Goal: Transaction & Acquisition: Purchase product/service

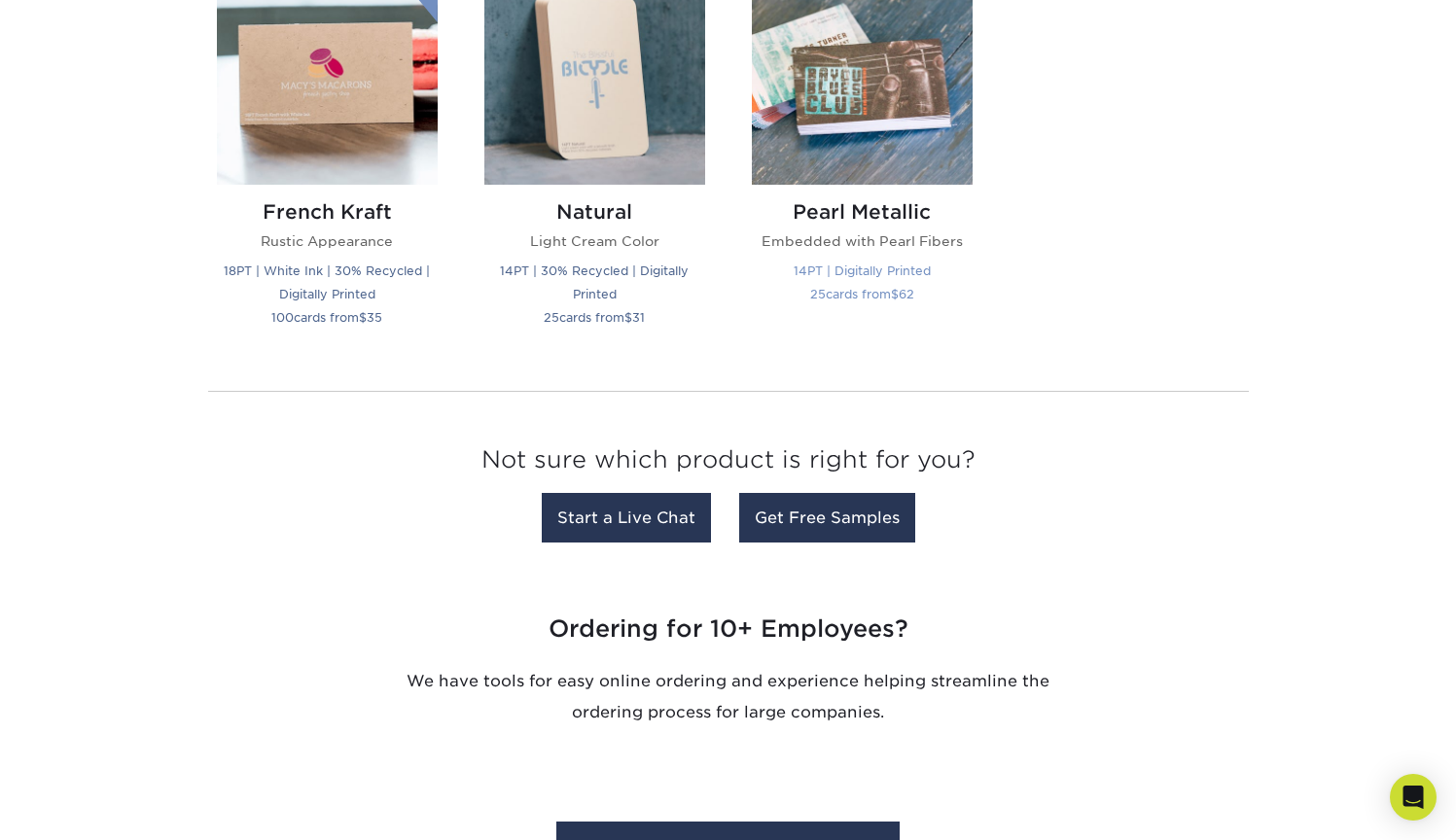
scroll to position [2268, 0]
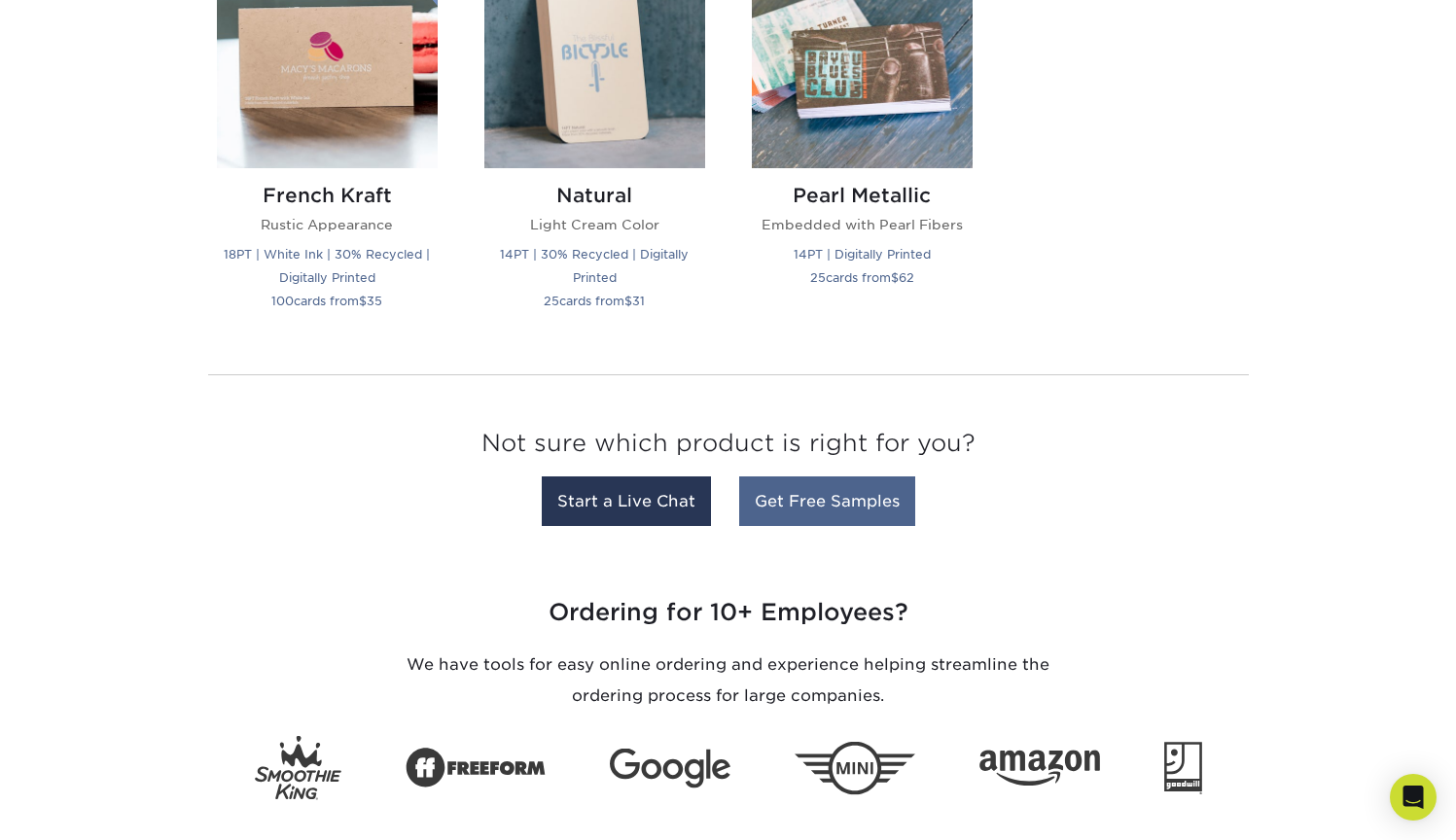
click at [869, 511] on link "Get Free Samples" at bounding box center [828, 501] width 176 height 50
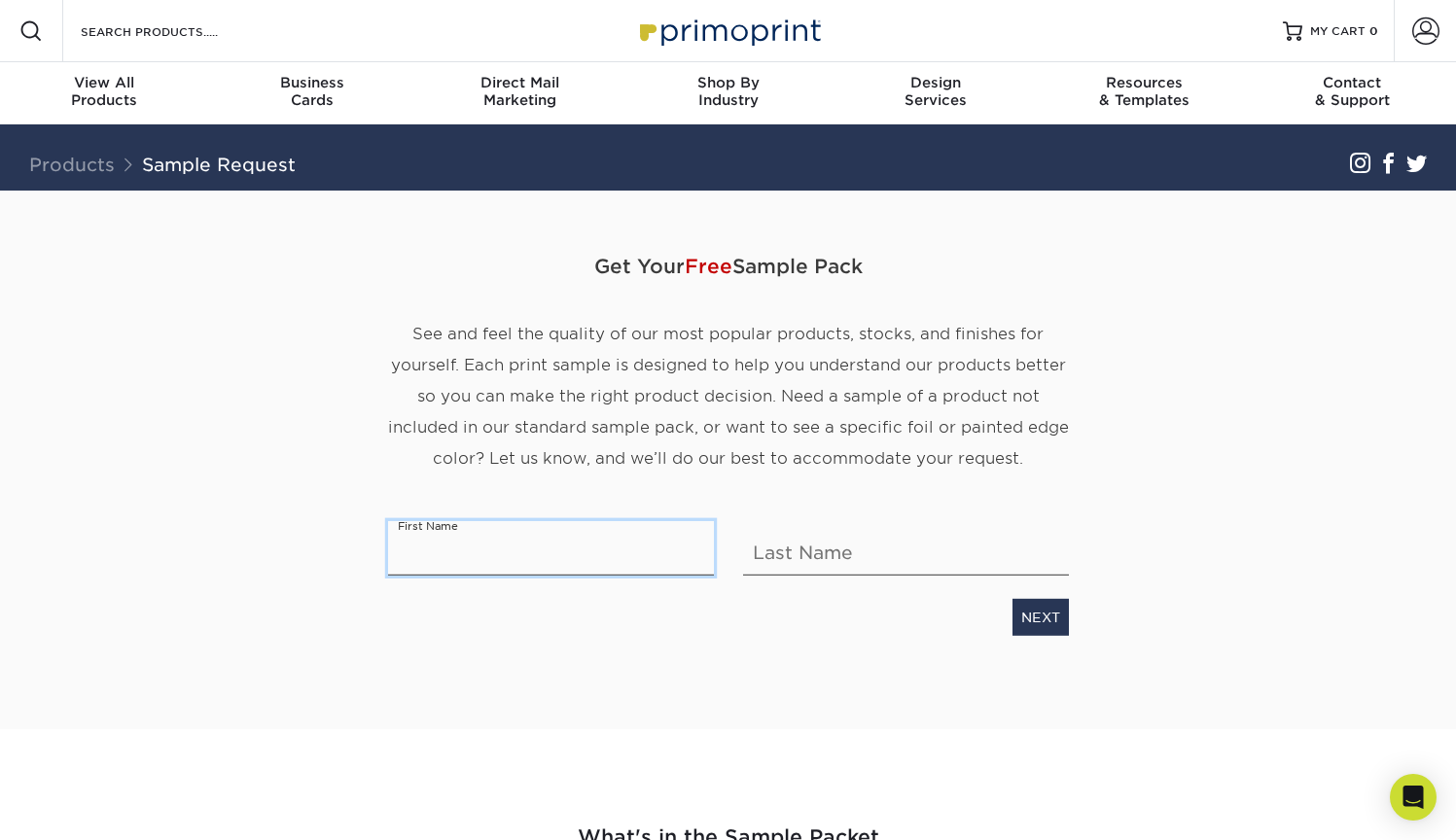
click at [546, 555] on input "text" at bounding box center [551, 548] width 326 height 55
type input "Amahni"
type input "Yarber"
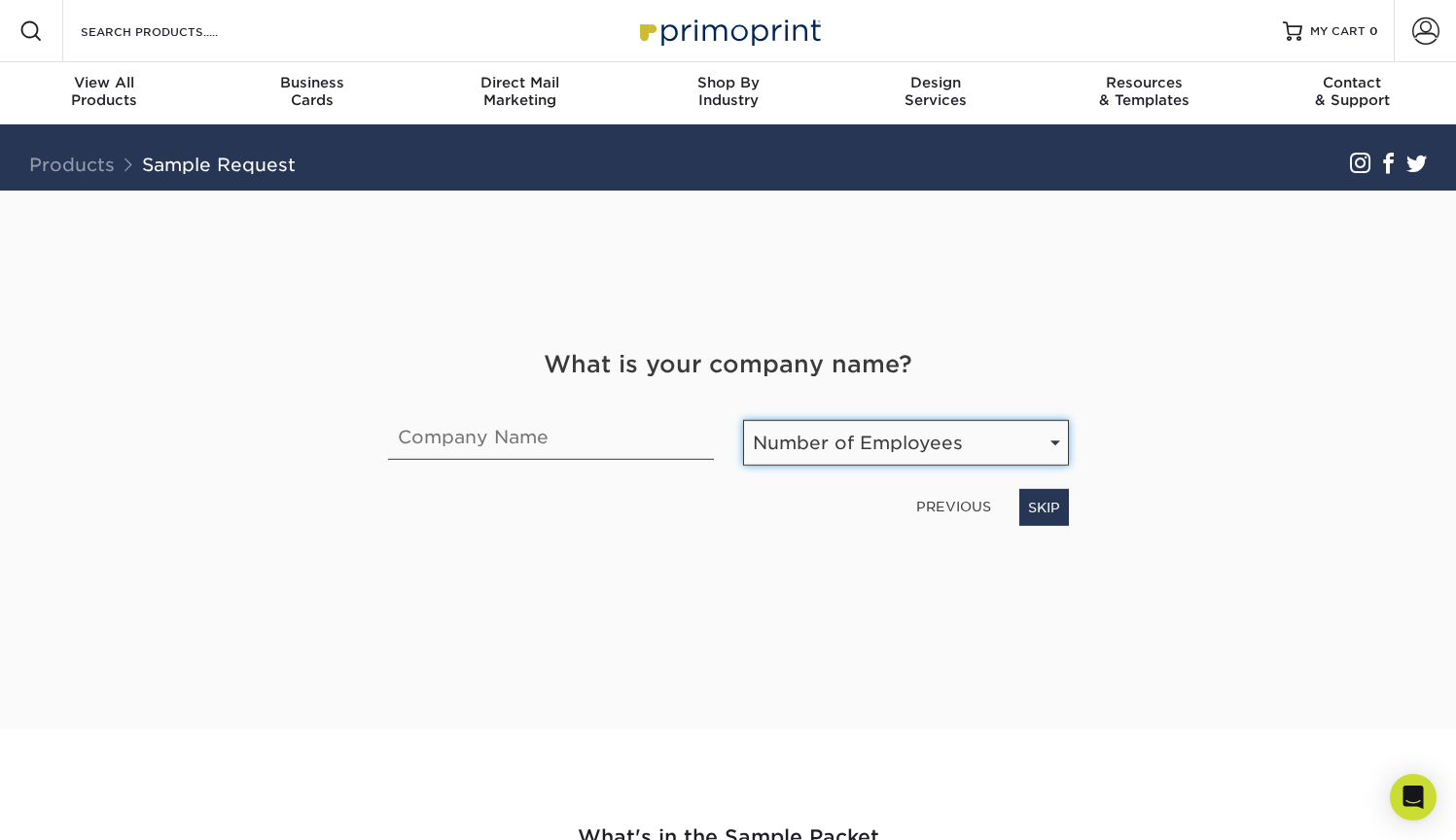
select select "Self-employed"
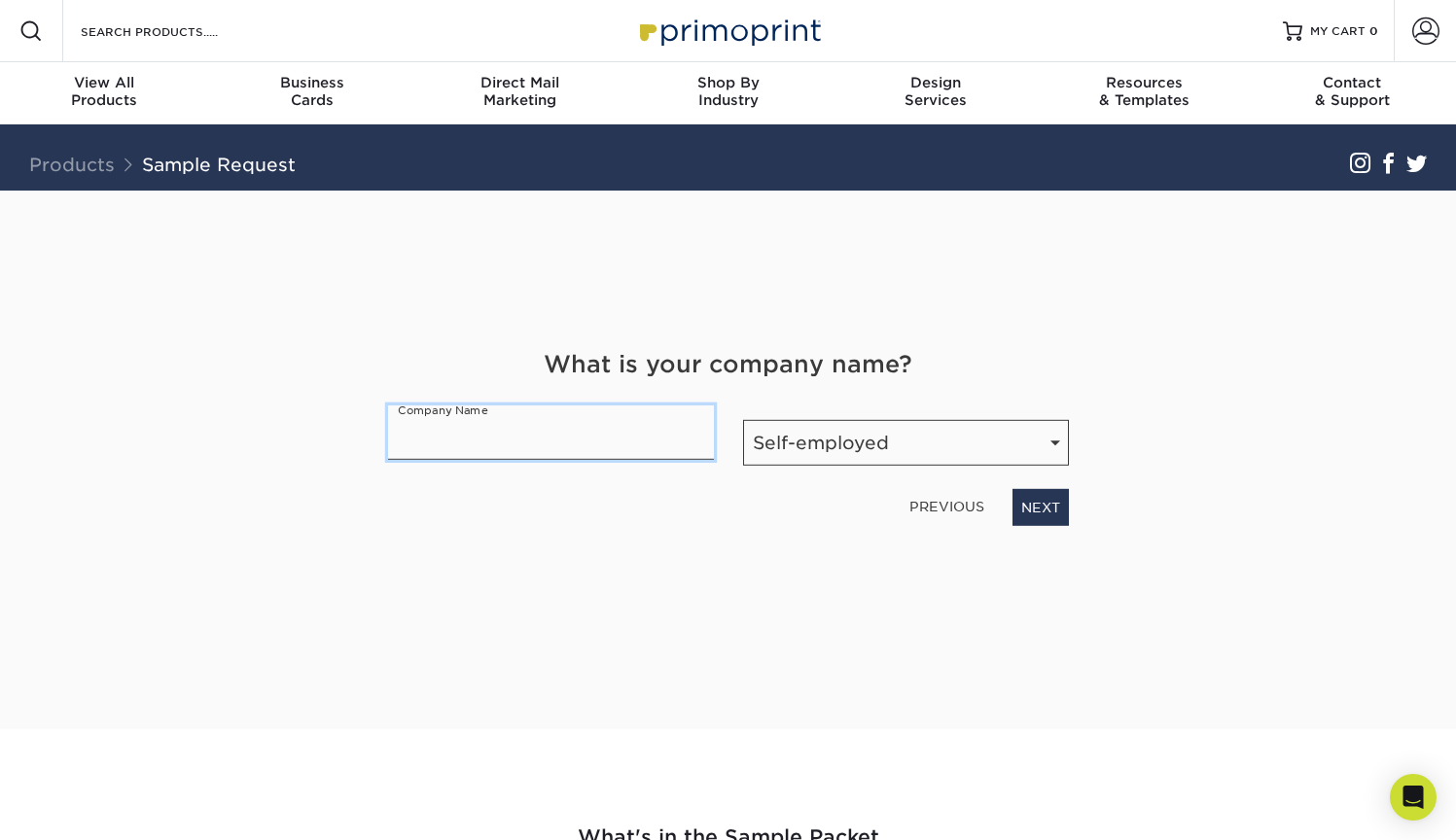
click at [583, 442] on input "text" at bounding box center [551, 432] width 326 height 55
type input "Teach Me Ms. Amahni"
click at [1045, 499] on link "NEXT" at bounding box center [1041, 507] width 57 height 37
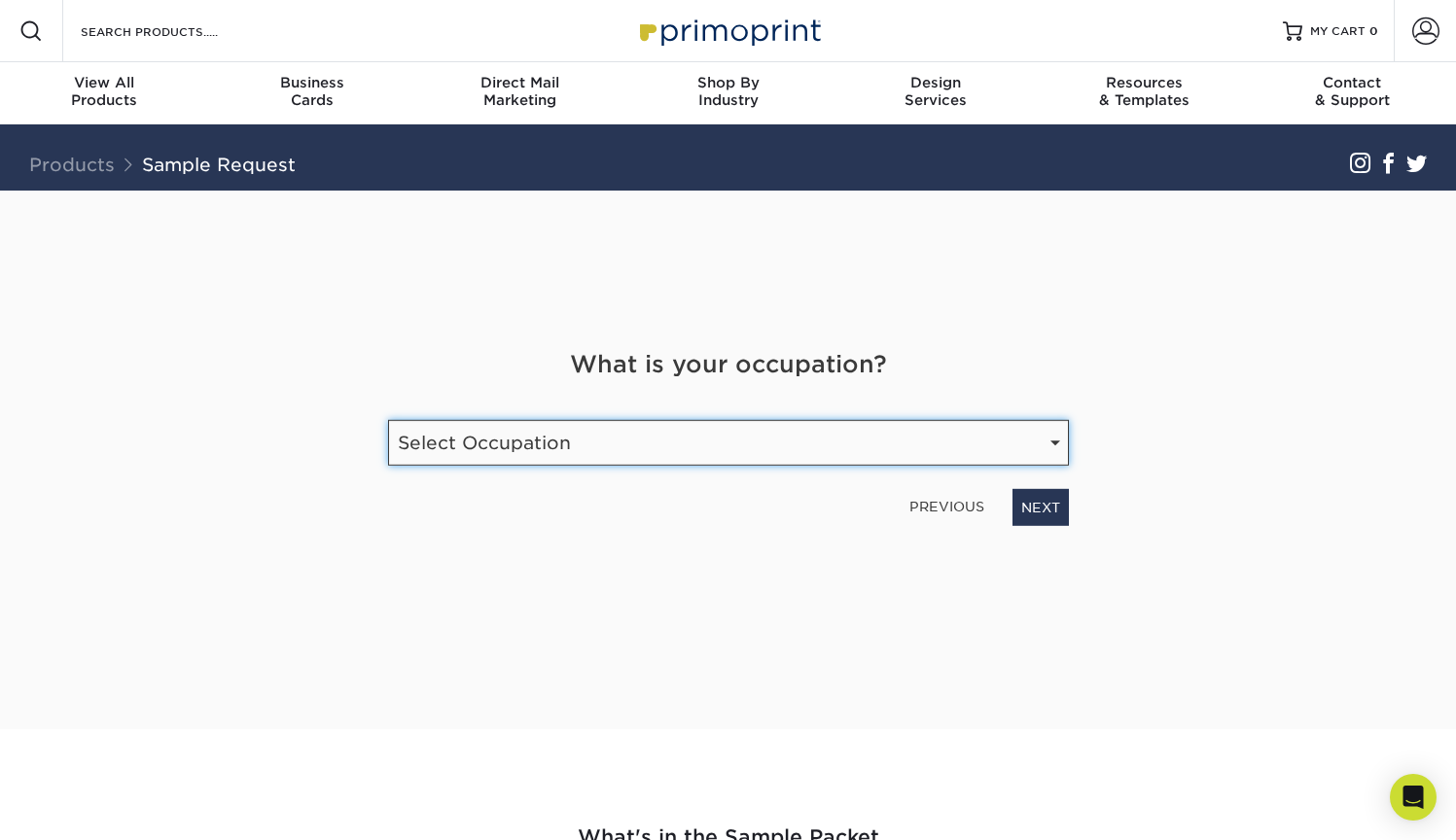
select select "Education"
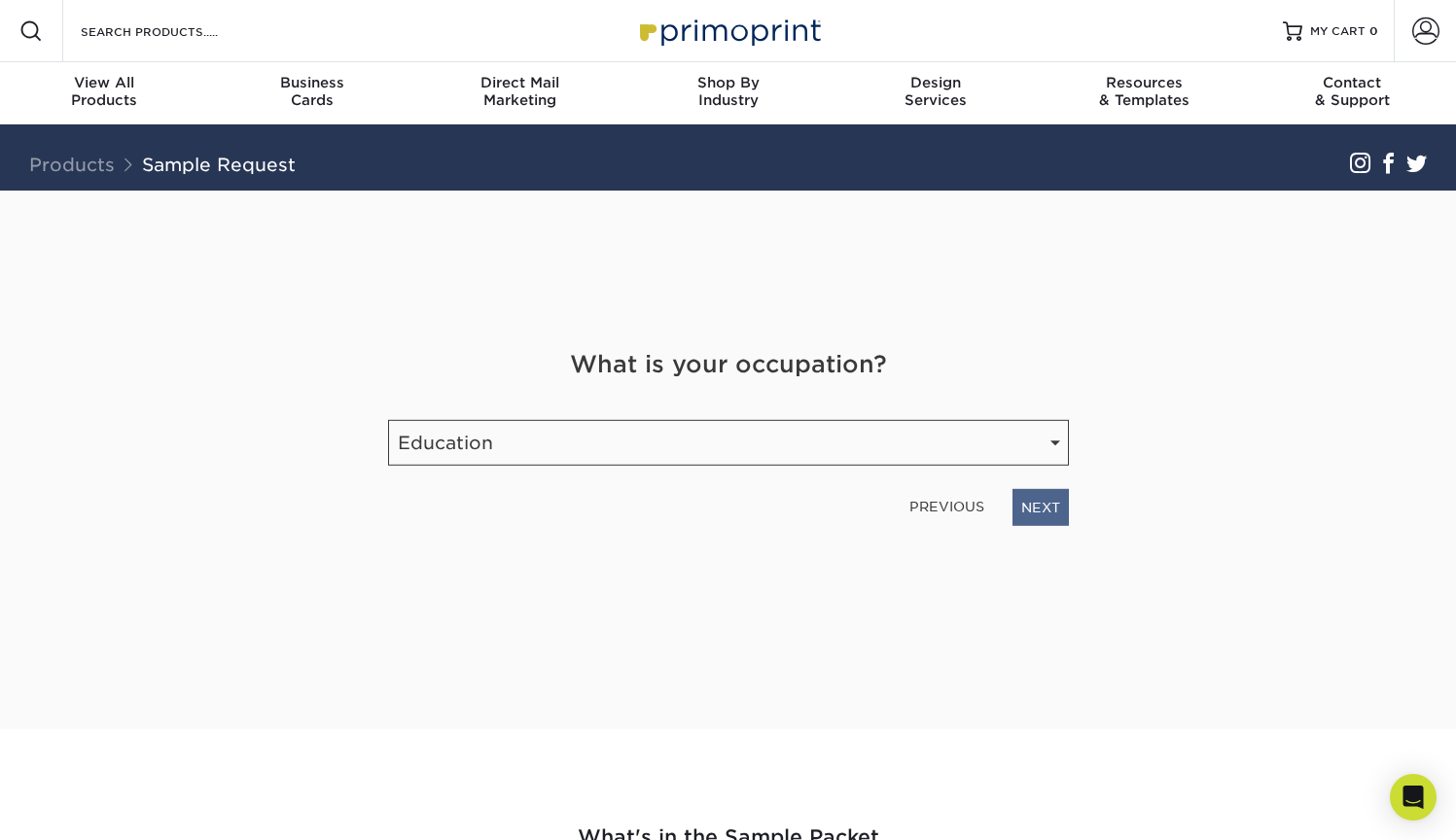
click at [1024, 516] on link "NEXT" at bounding box center [1041, 507] width 57 height 37
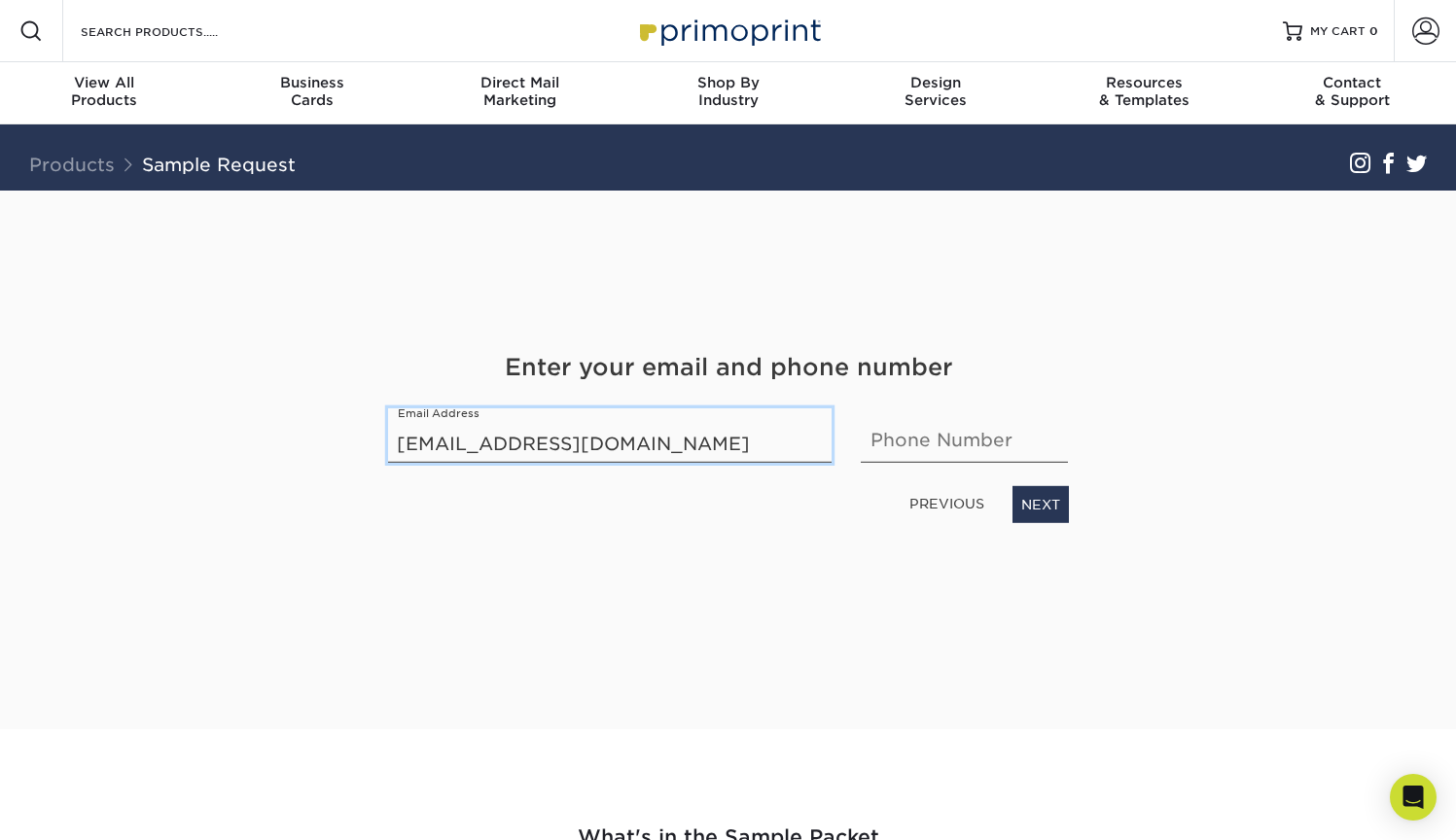
type input "missyarber@gmail.com"
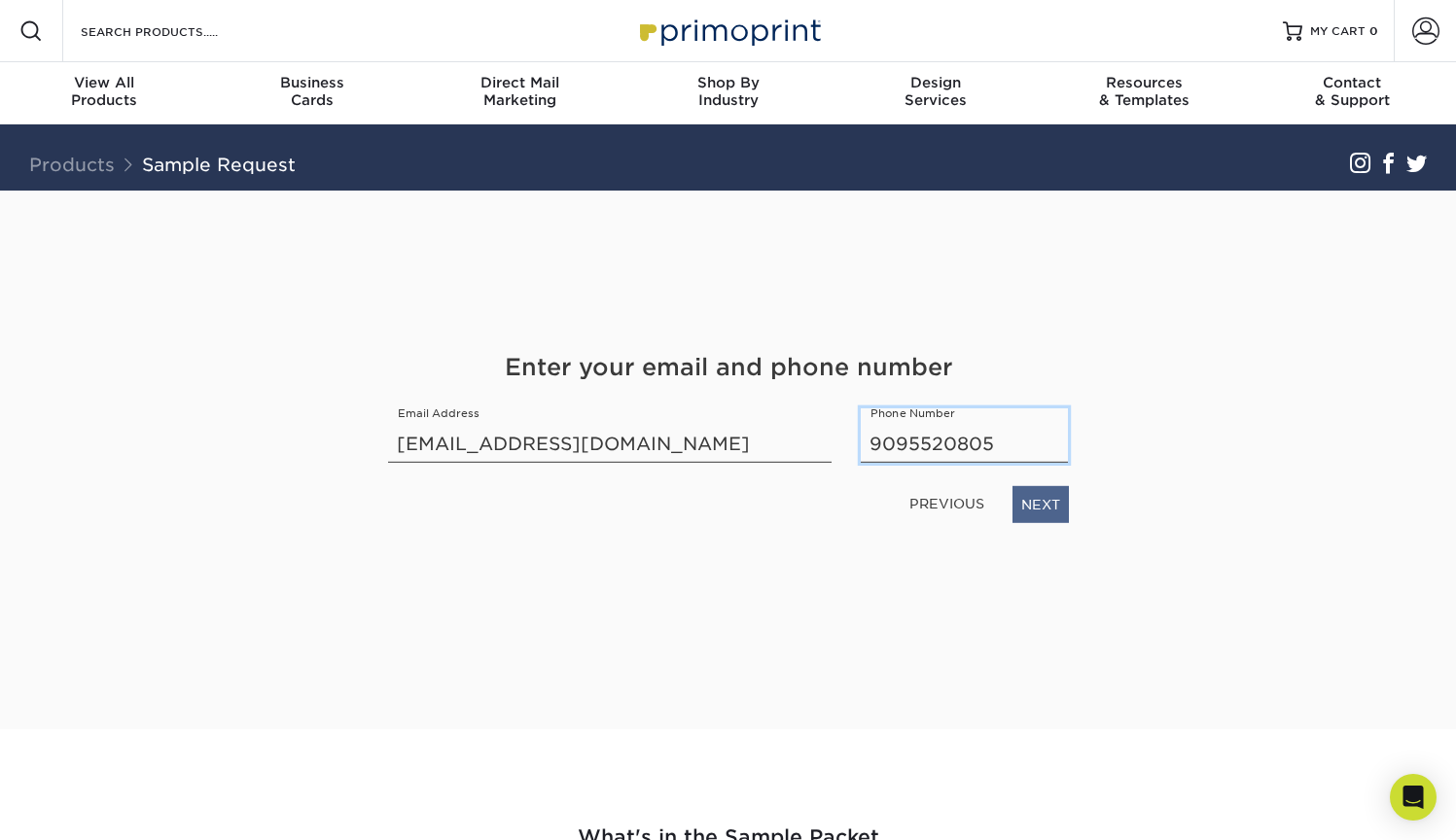
type input "9095520805"
click at [1050, 515] on link "NEXT" at bounding box center [1041, 504] width 57 height 37
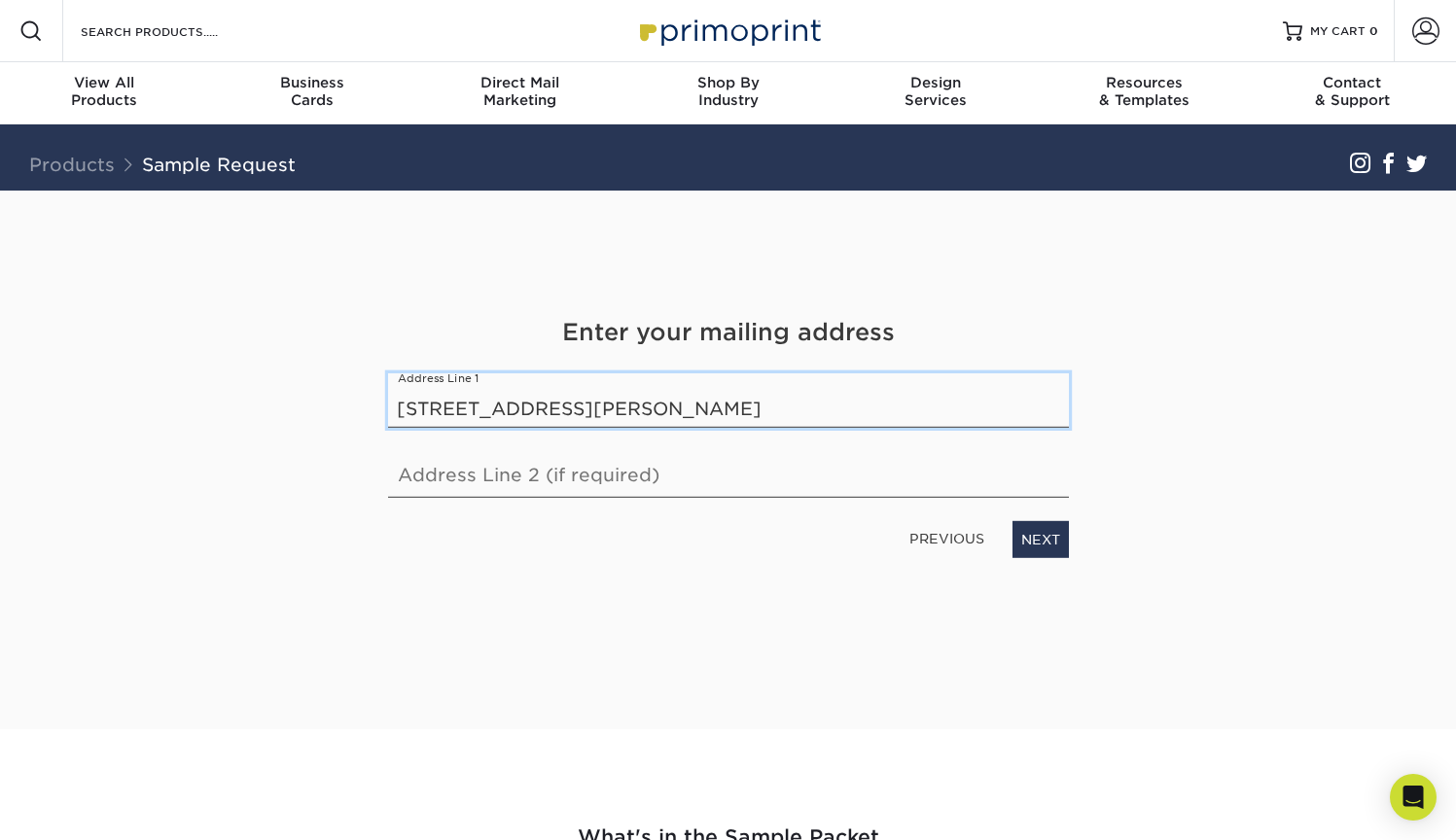
type input "15920 Pomona Rincon Rd Unit 3602"
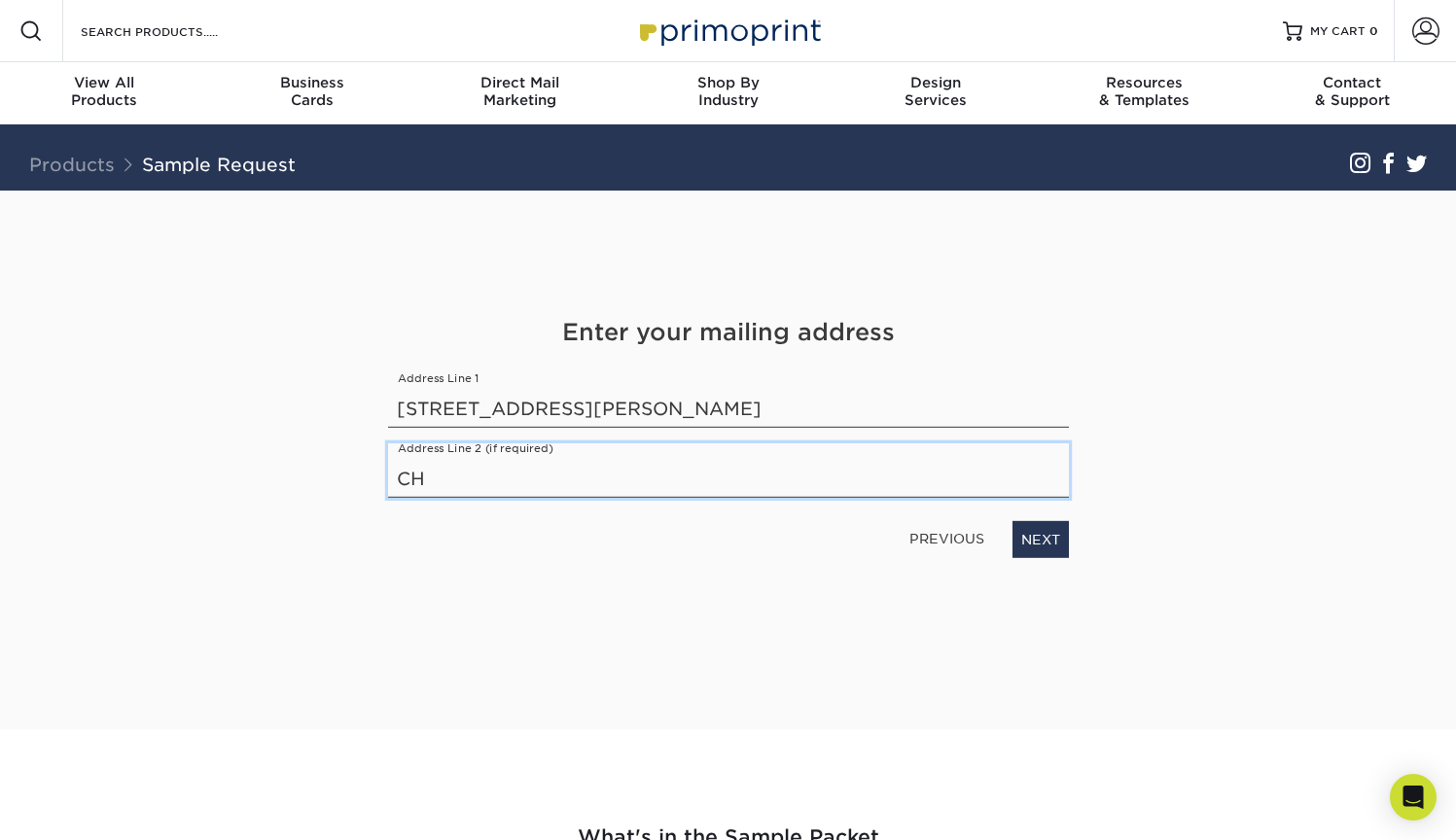
type input "C"
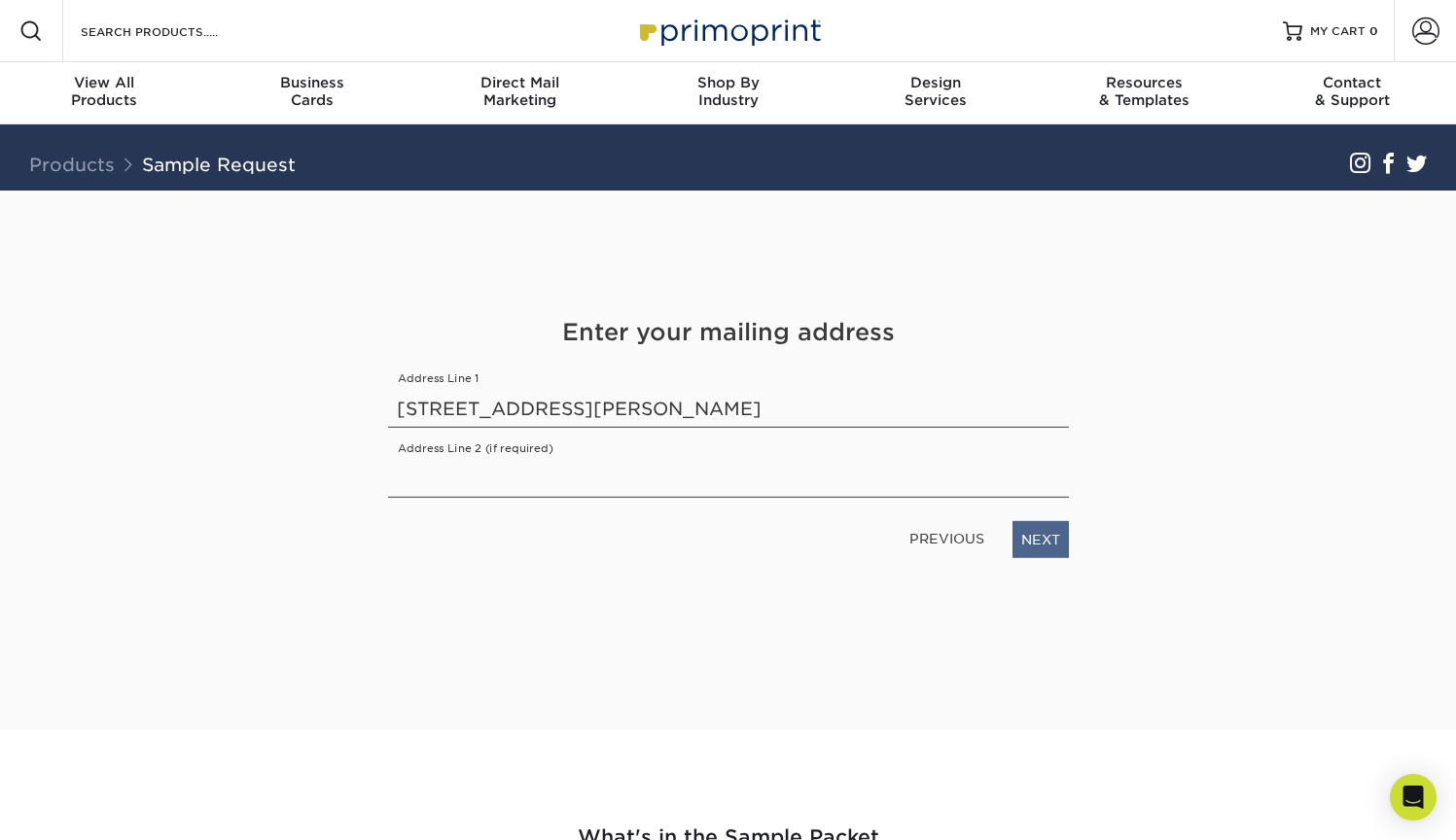
click at [1041, 530] on link "NEXT" at bounding box center [1041, 539] width 57 height 37
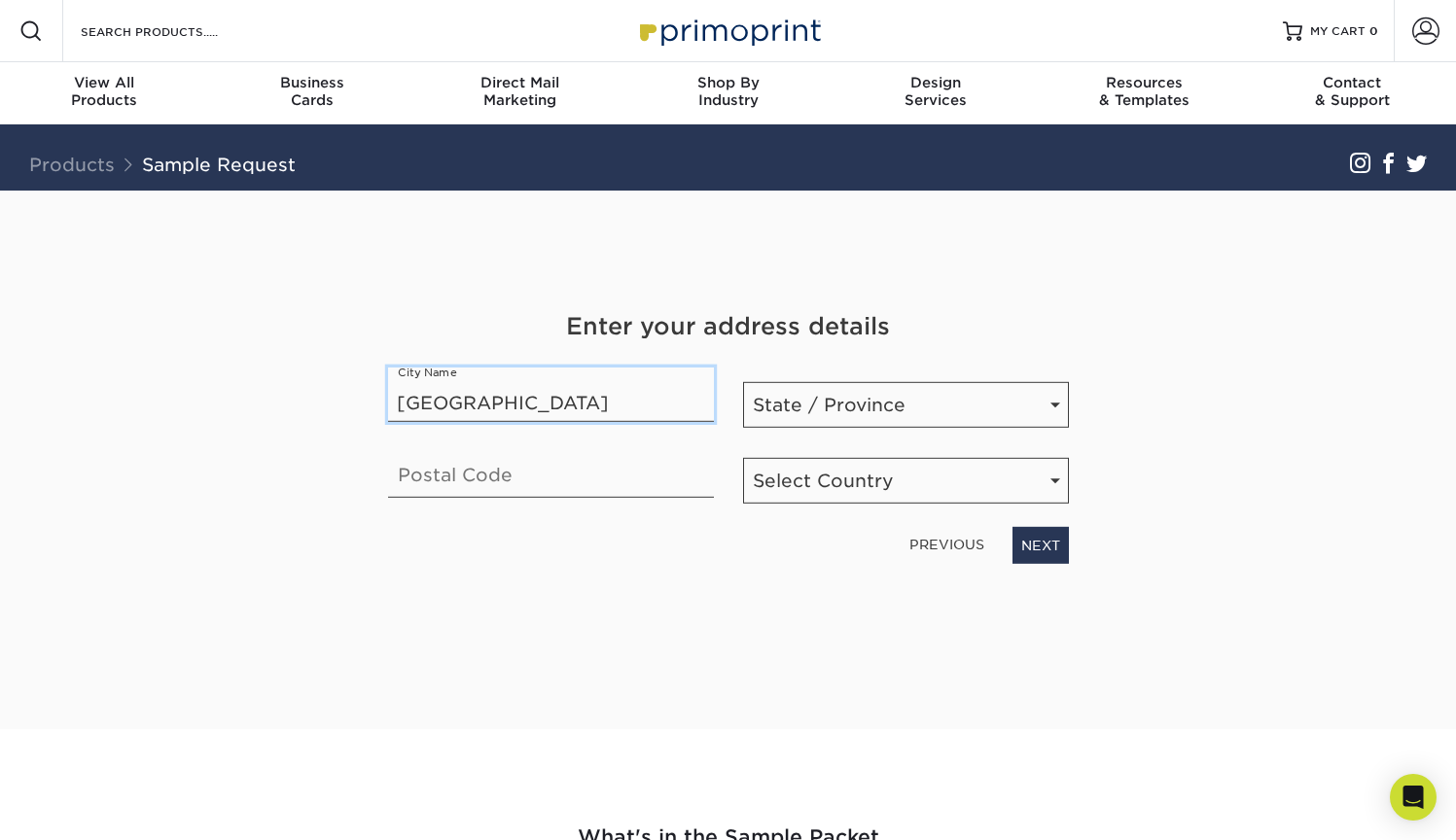
type input "Chino Hills"
select select "CA"
type input "91709"
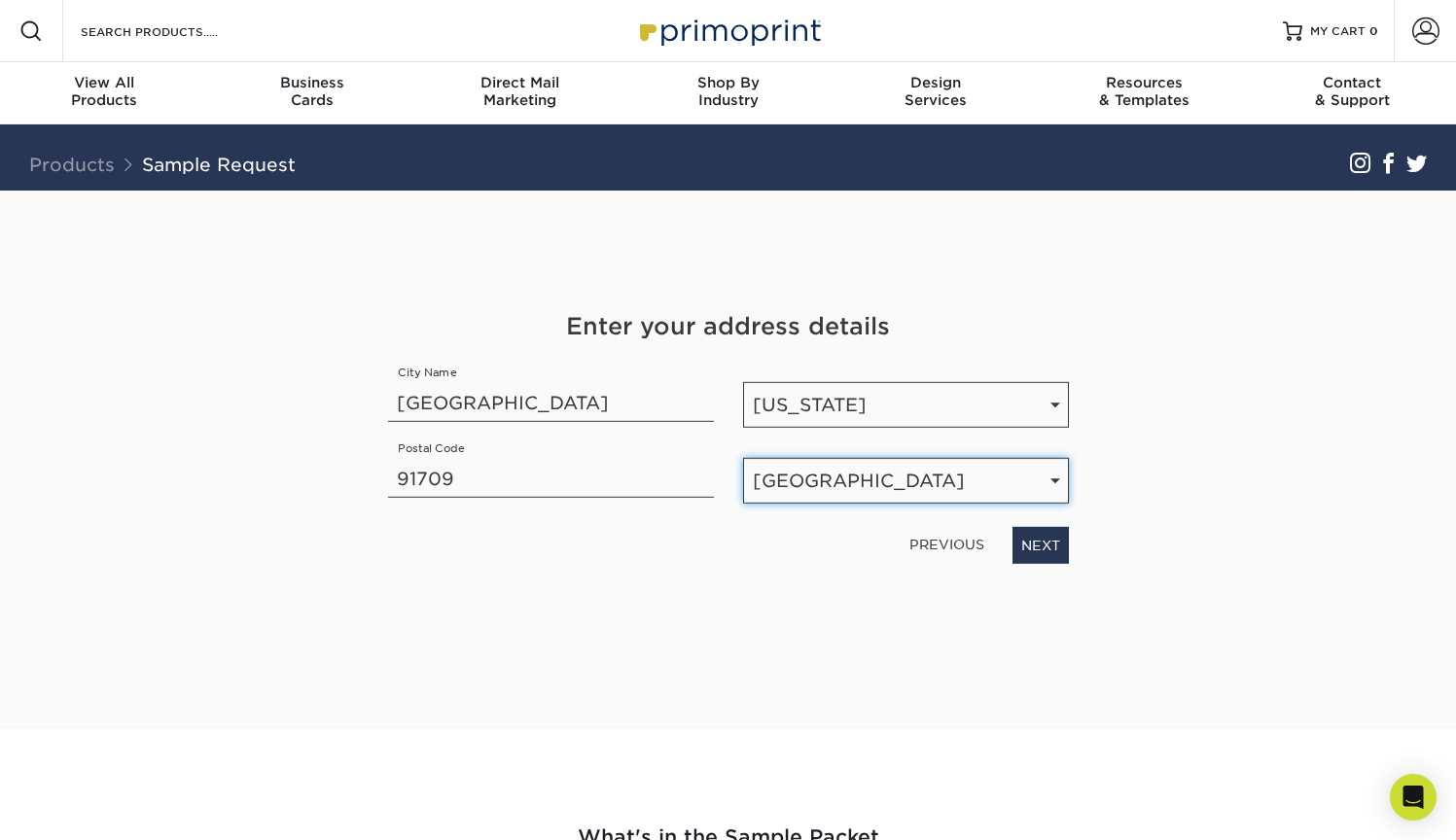
select select "US"
click at [1037, 531] on link "NEXT" at bounding box center [1041, 545] width 57 height 37
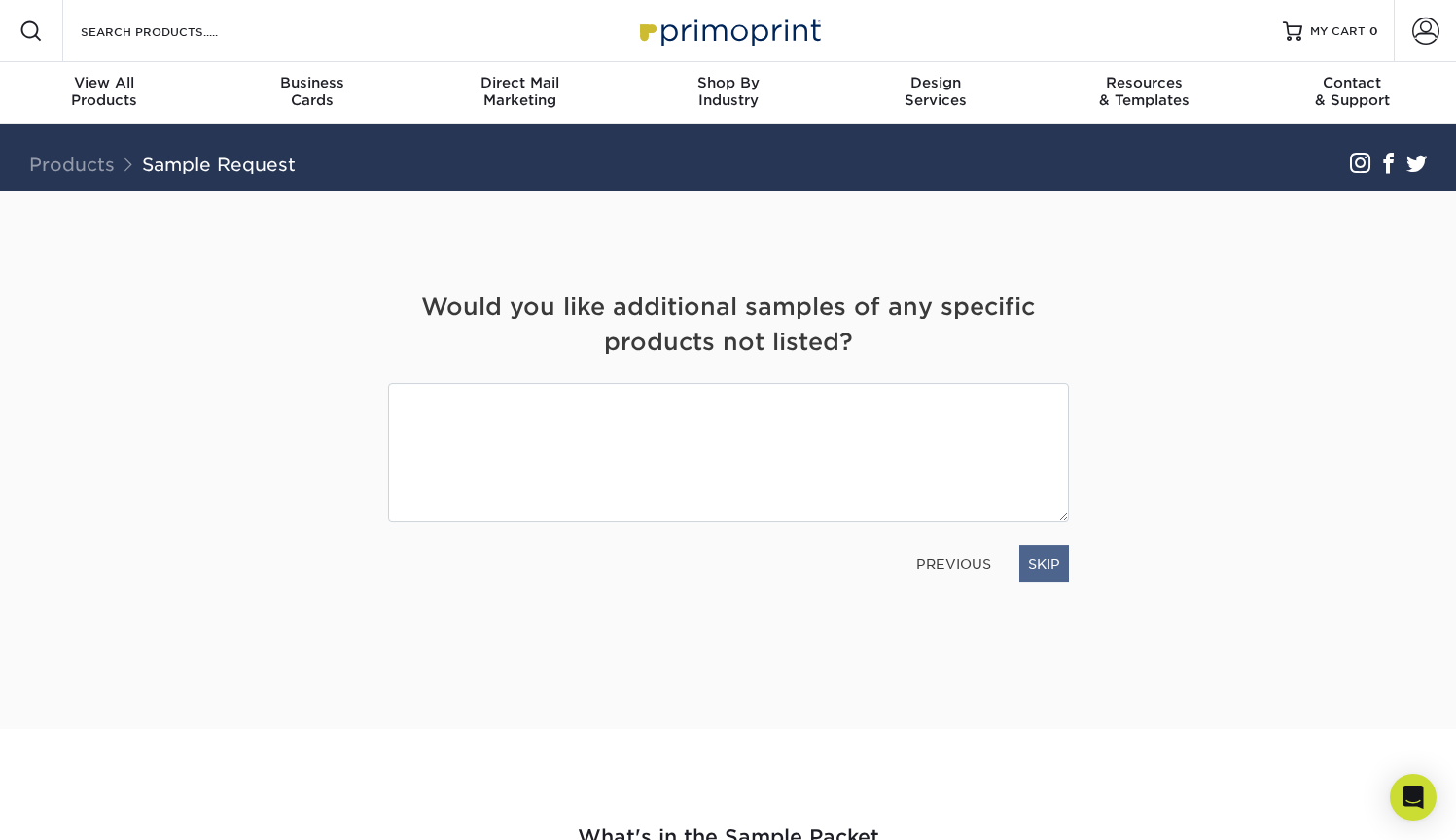
click at [1046, 563] on link "SKIP" at bounding box center [1044, 565] width 50 height 37
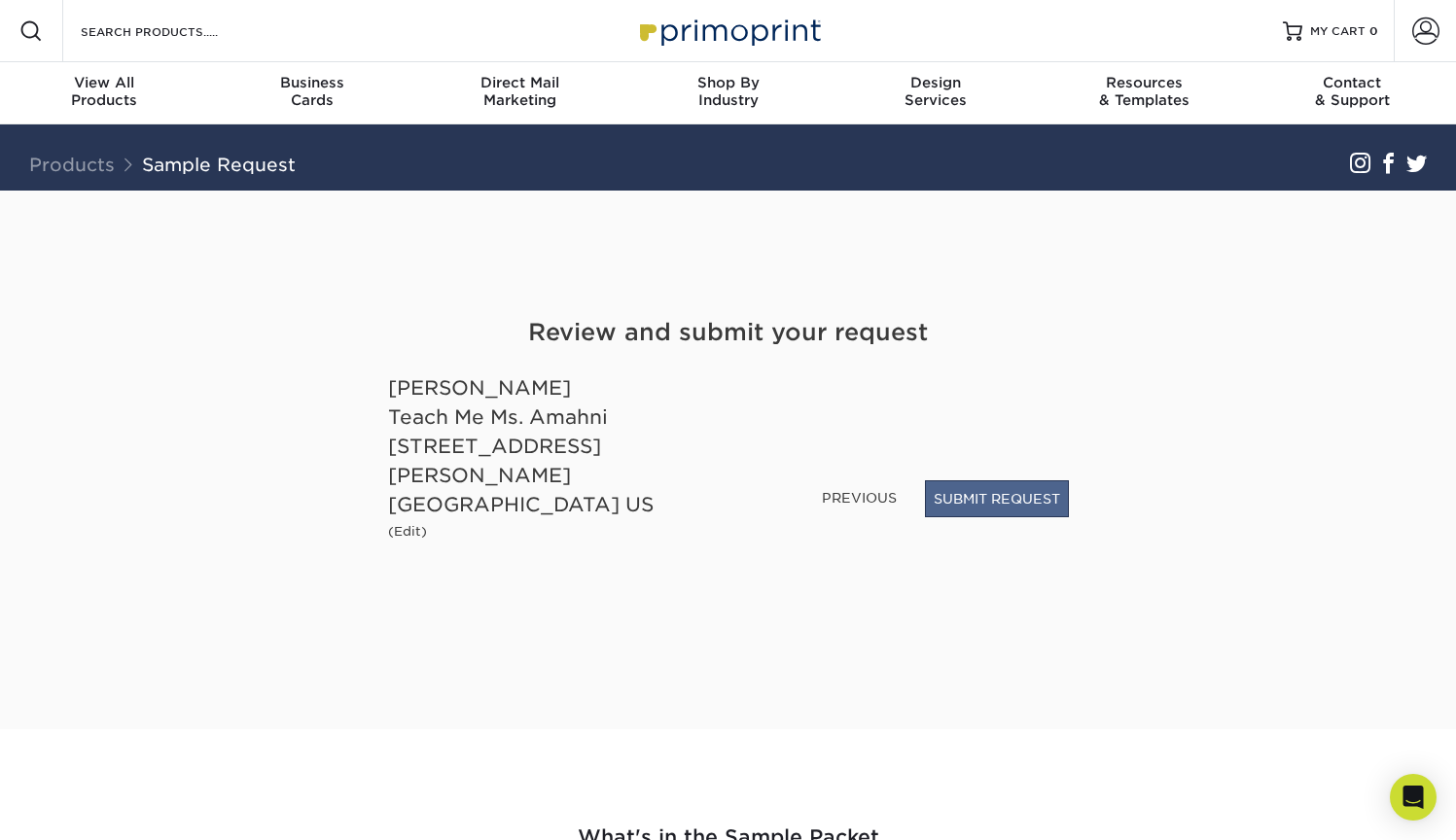
click at [998, 504] on button "SUBMIT REQUEST" at bounding box center [997, 499] width 144 height 37
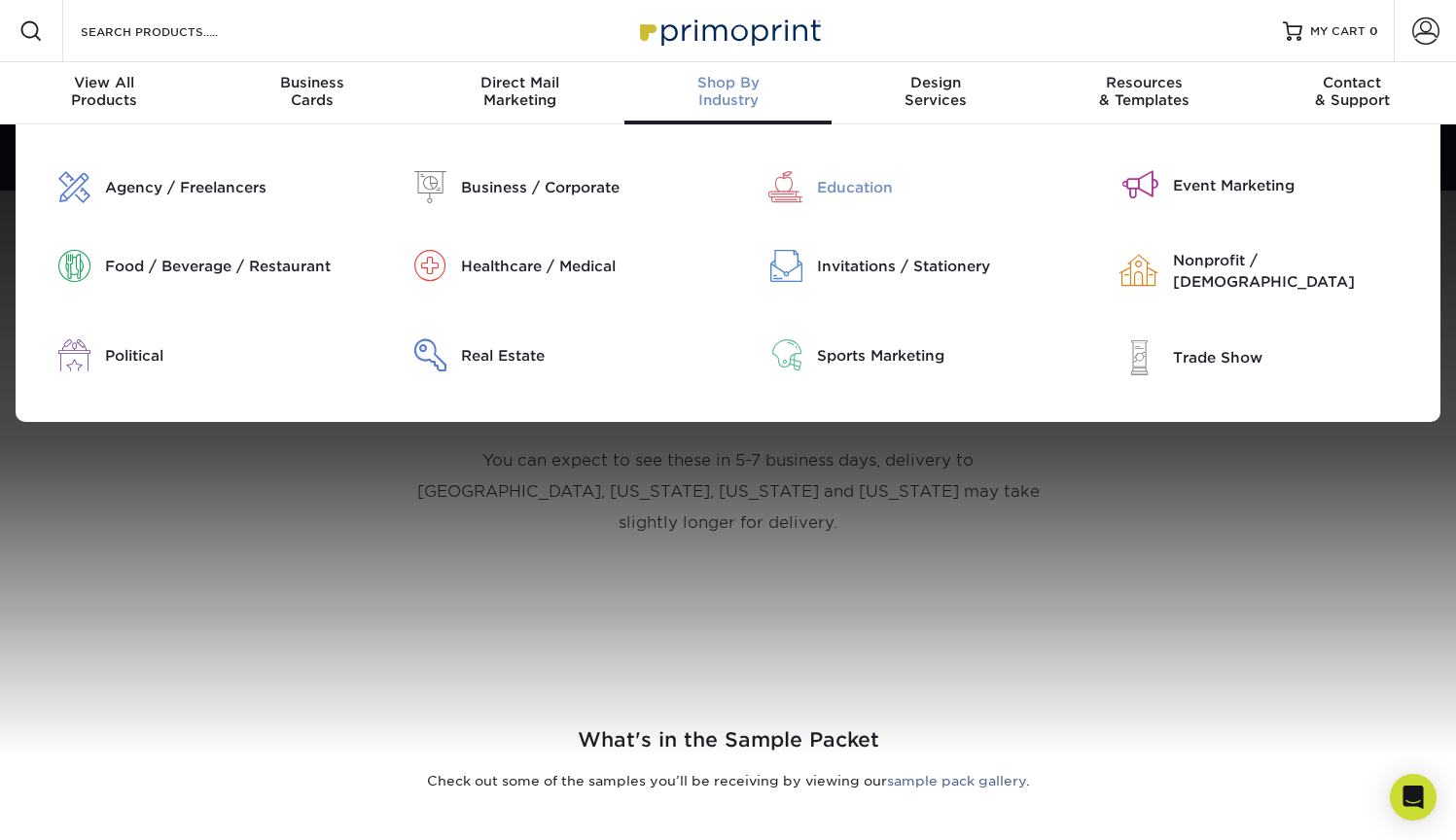
click at [817, 175] on div "Education" at bounding box center [951, 187] width 268 height 32
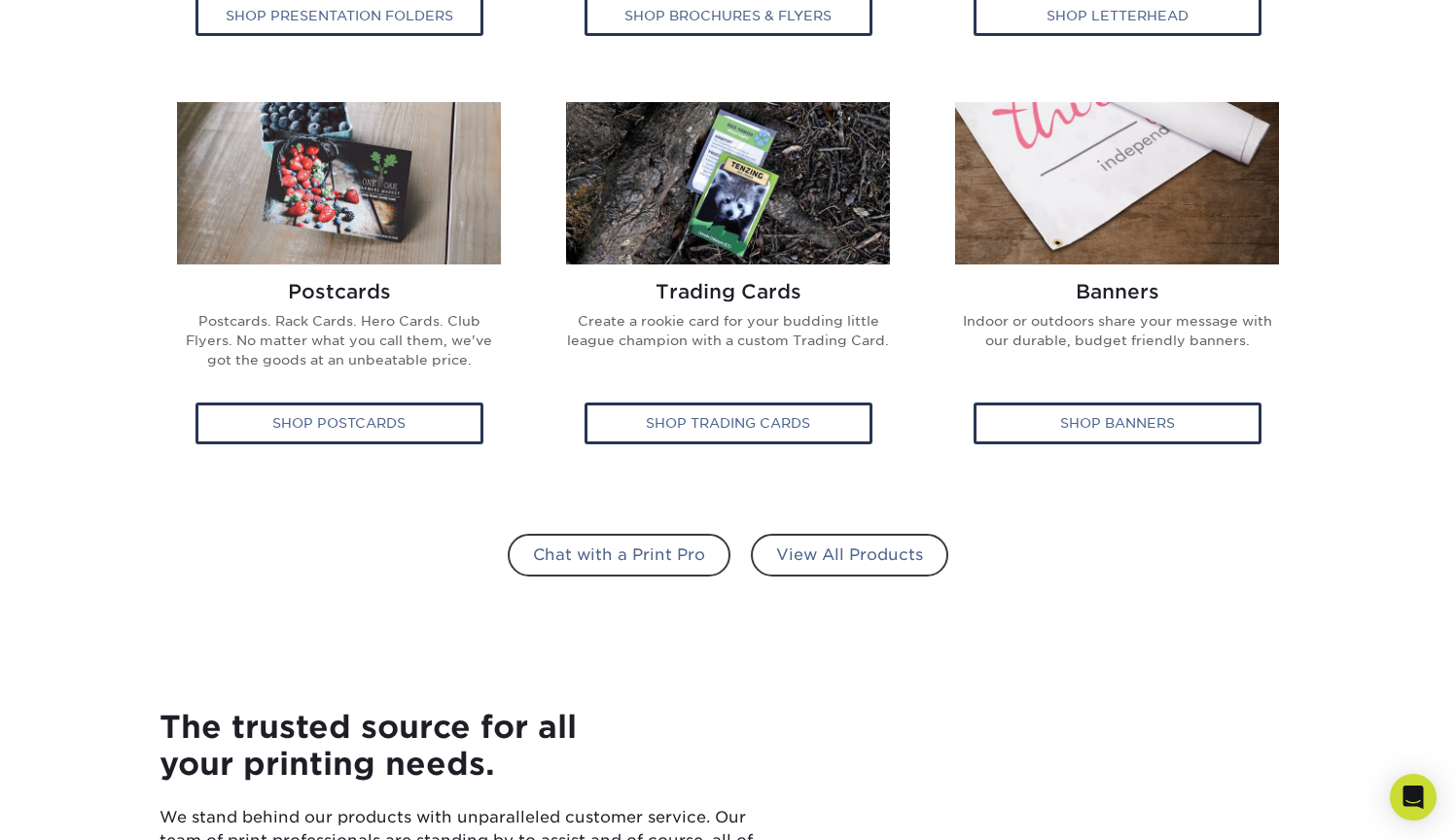
scroll to position [1157, 0]
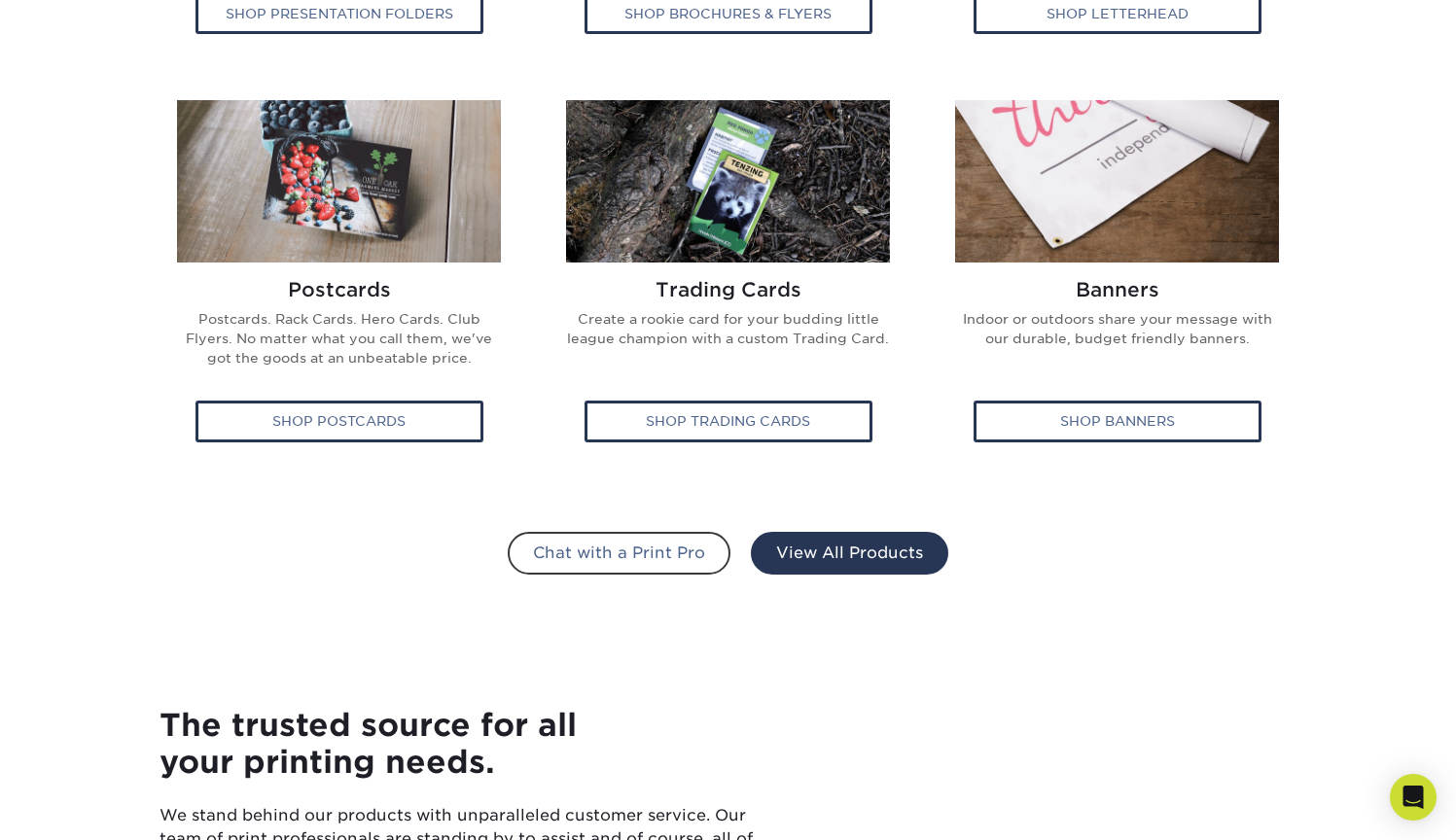
click at [817, 540] on link "View All Products" at bounding box center [850, 554] width 197 height 43
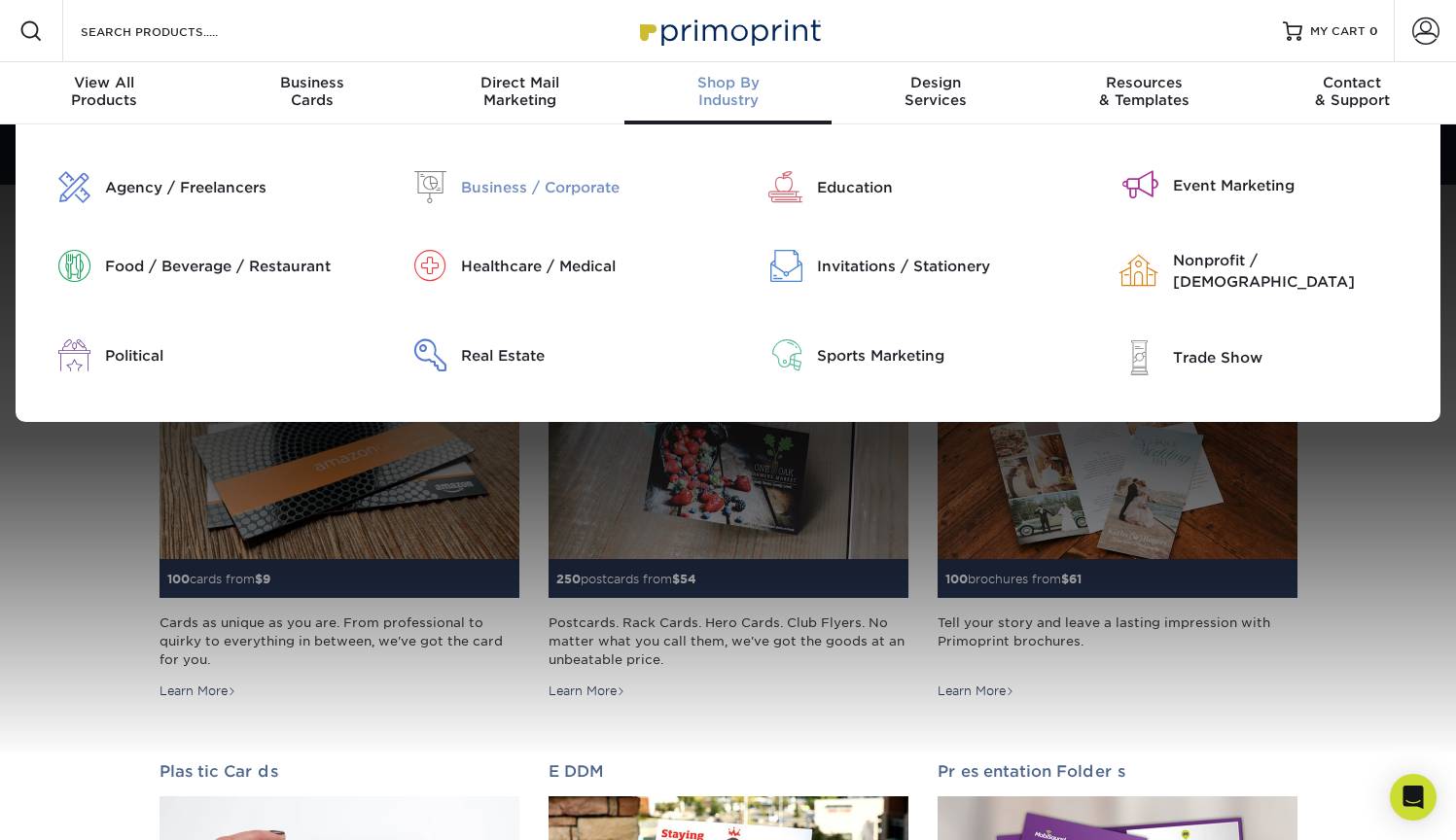
click at [462, 176] on div "Business / Corporate" at bounding box center [595, 187] width 268 height 32
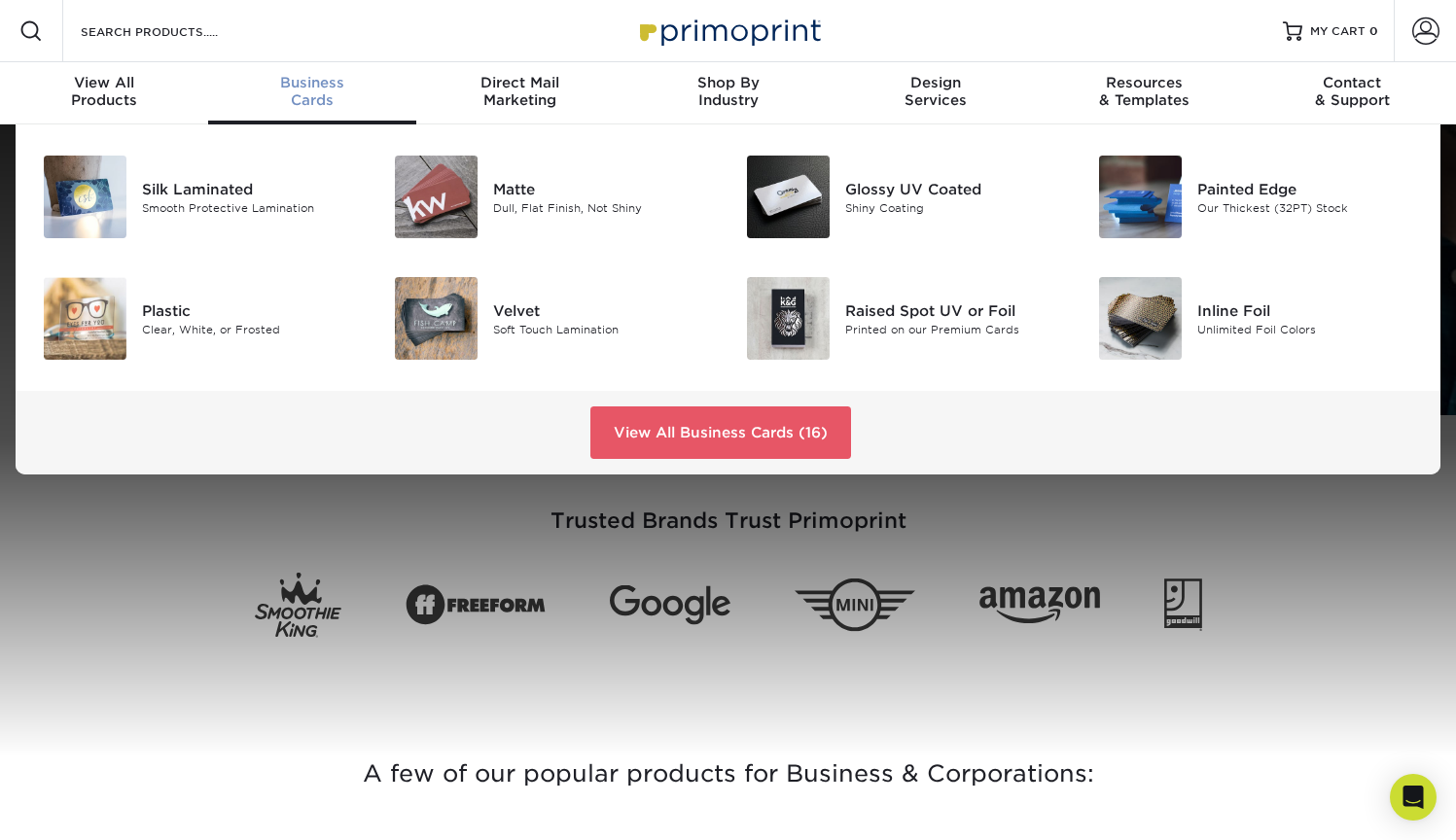
click at [317, 93] on div "Business Cards" at bounding box center [312, 92] width 208 height 35
click at [761, 428] on link "View All Business Cards (16)" at bounding box center [720, 433] width 261 height 53
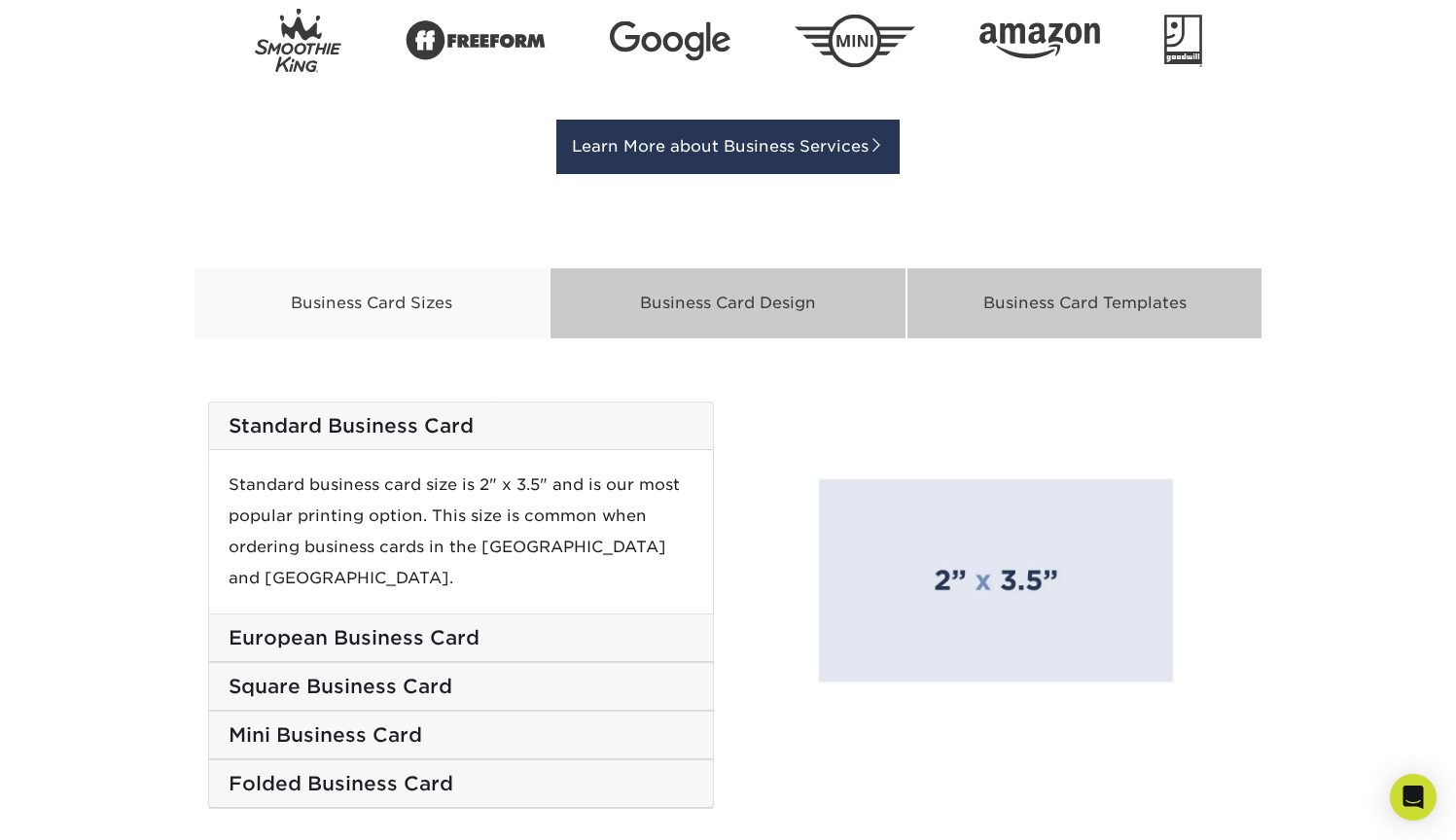
scroll to position [3009, 0]
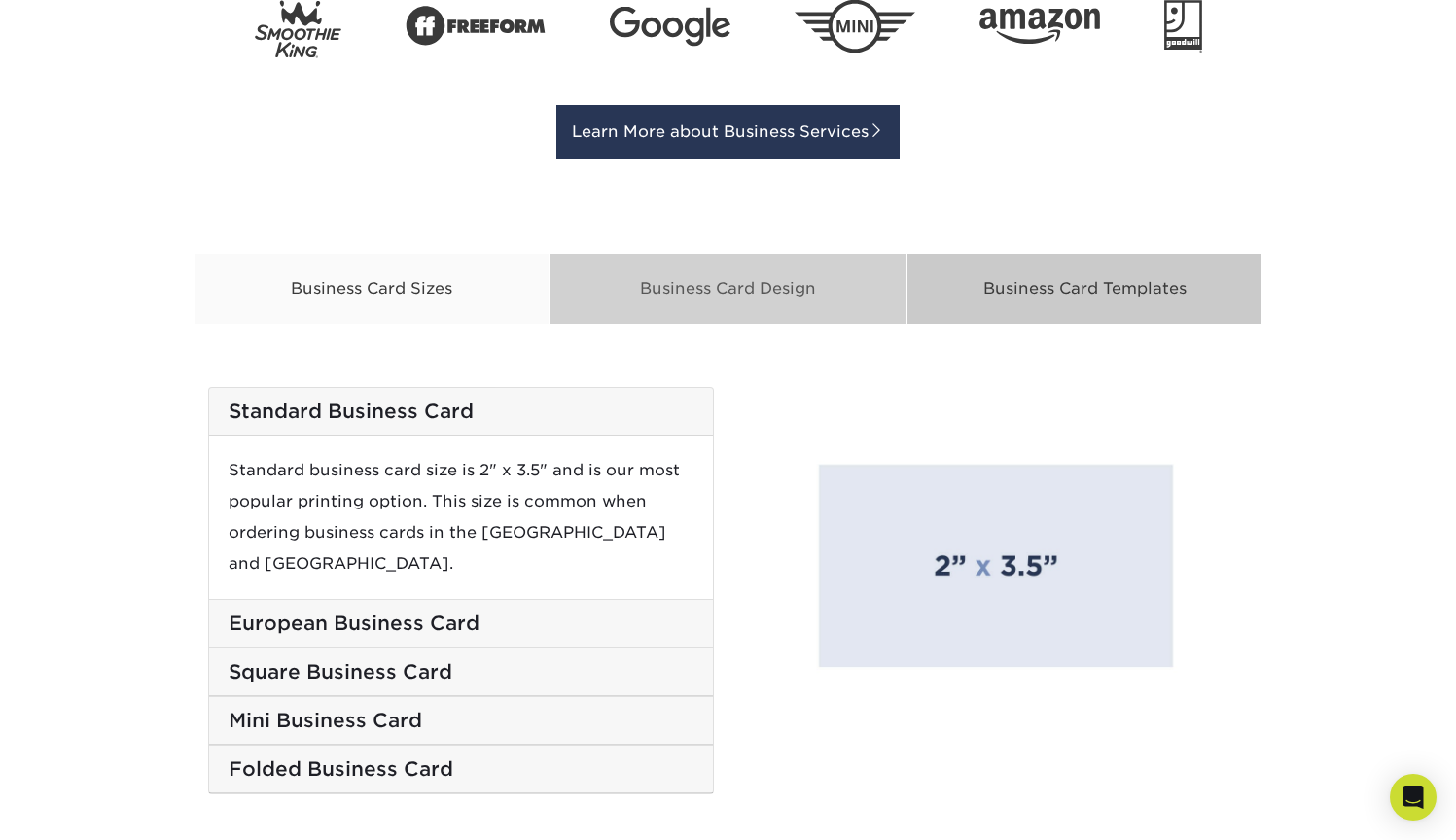
click at [700, 282] on div "Business Card Design" at bounding box center [728, 289] width 357 height 72
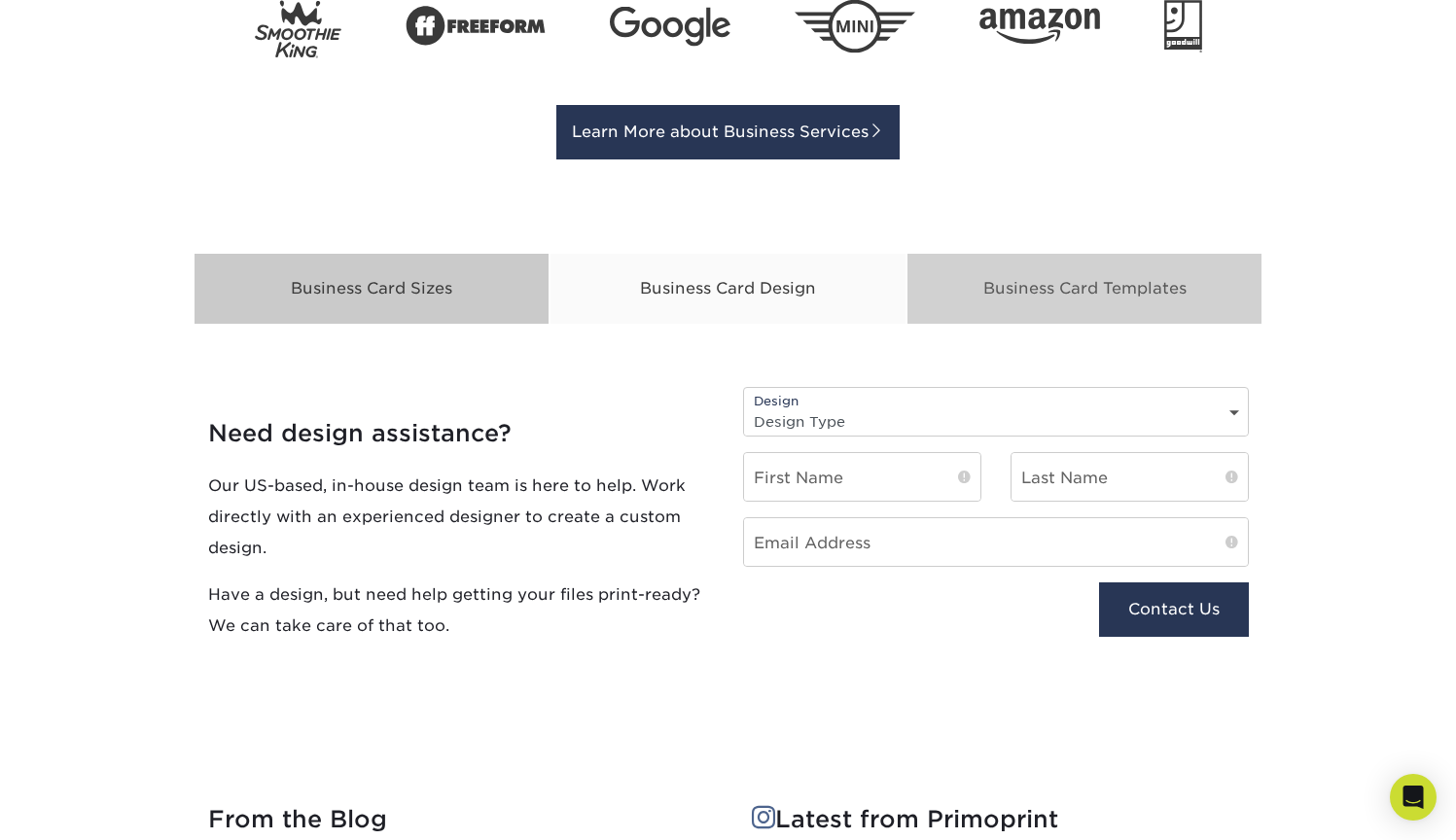
click at [1041, 281] on div "Business Card Templates" at bounding box center [1085, 289] width 357 height 72
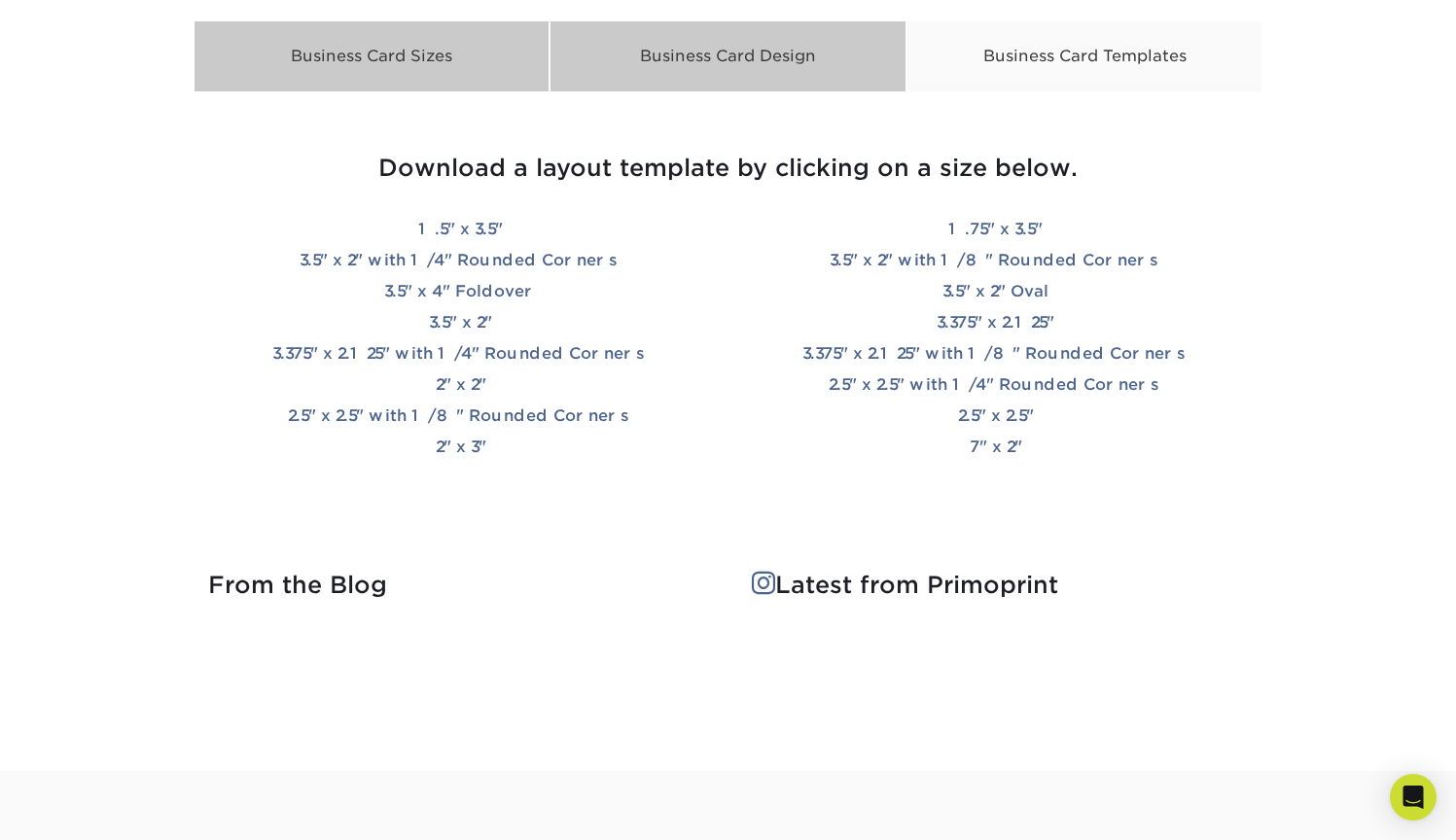
scroll to position [3251, 1]
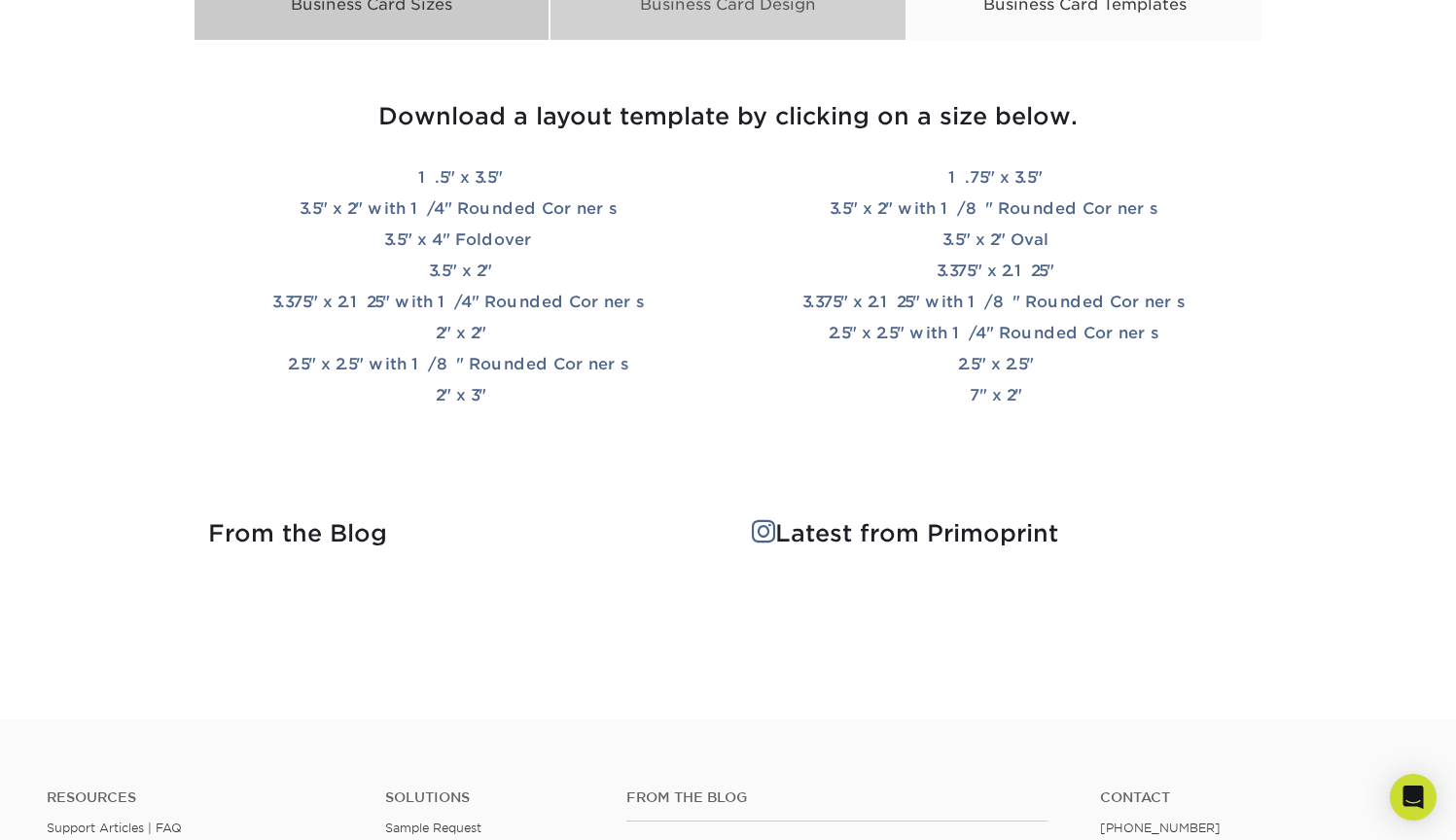
click at [805, 21] on div "Business Card Design" at bounding box center [728, 5] width 357 height 72
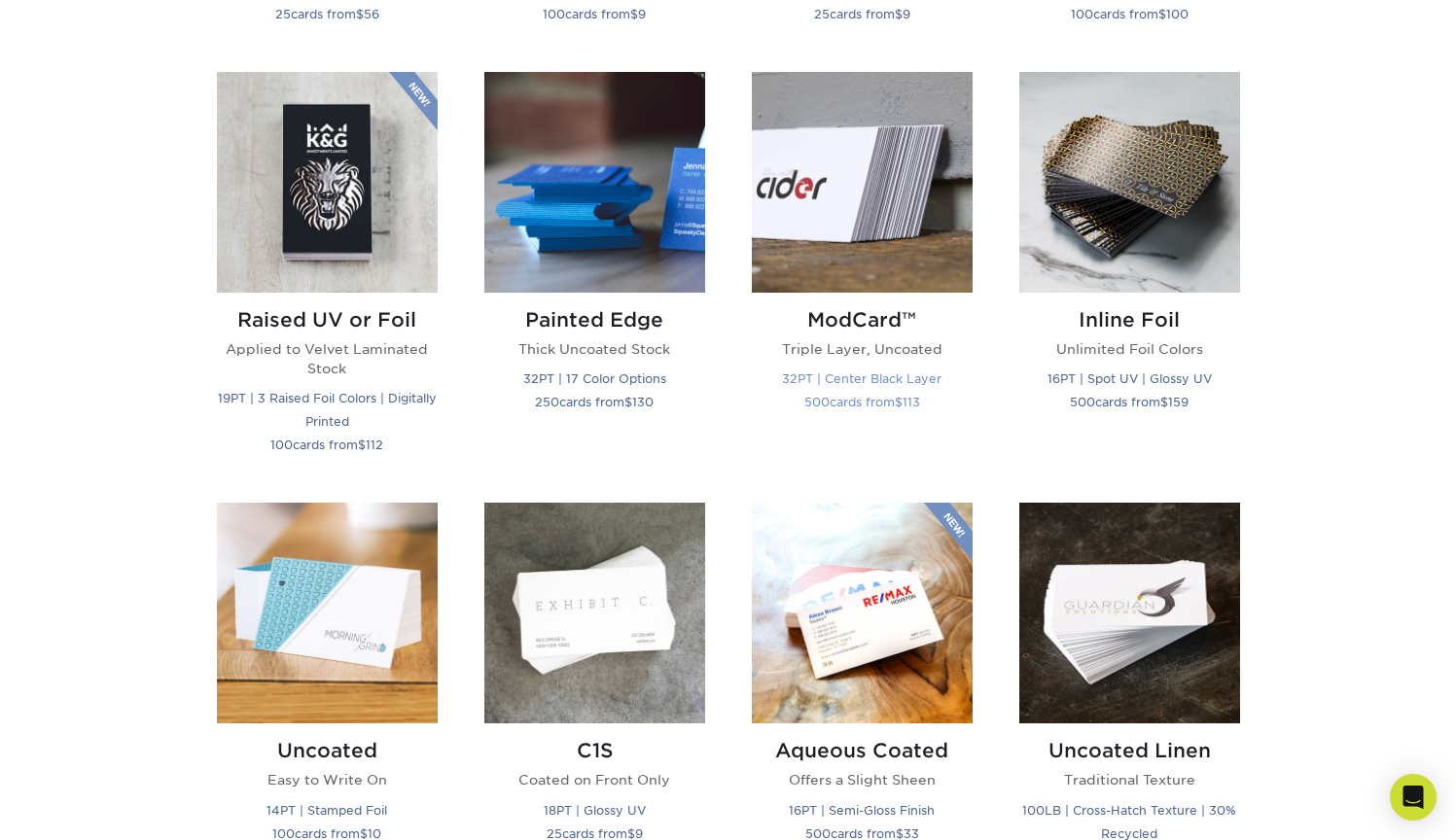
scroll to position [1323, 0]
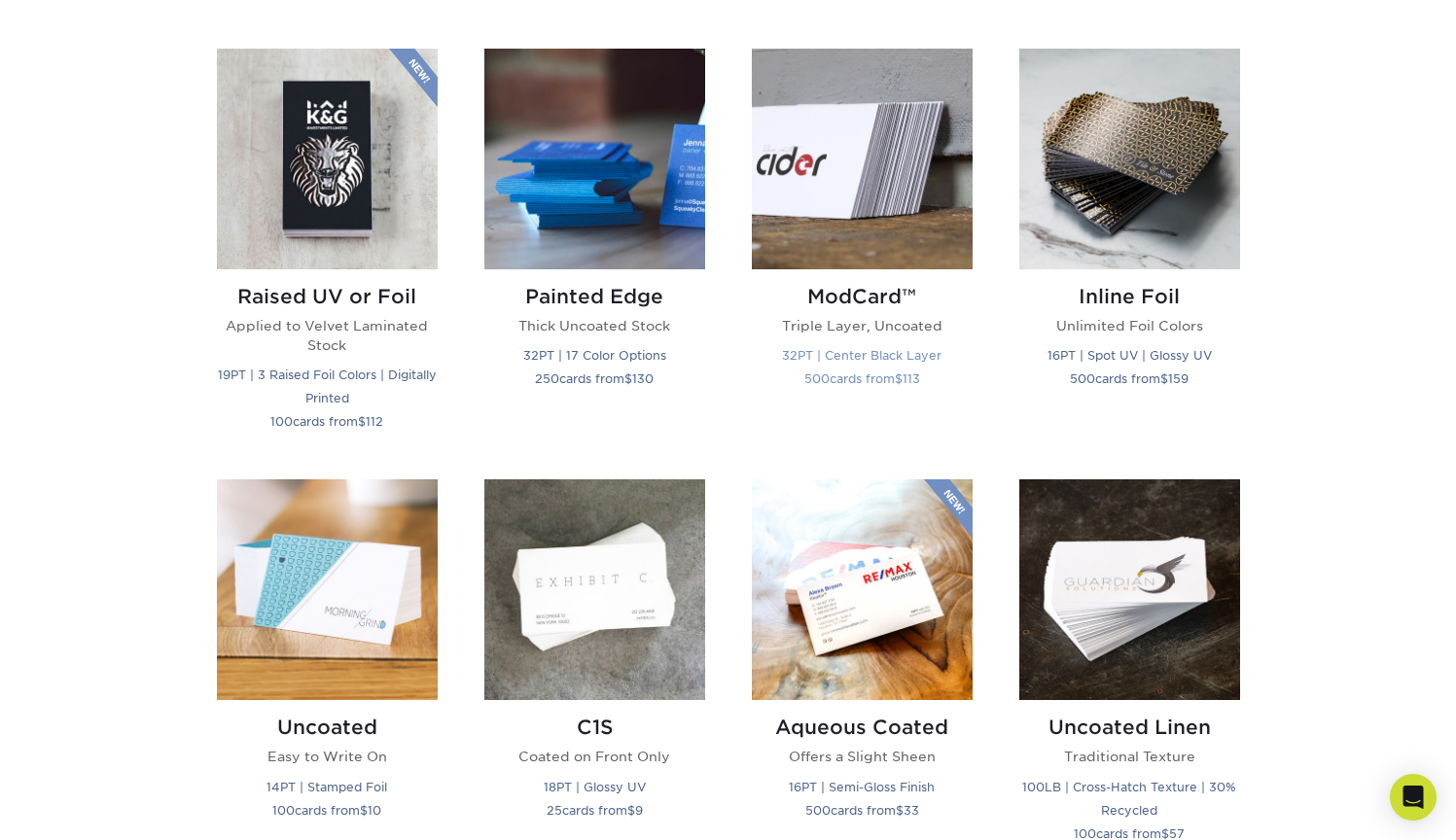
click at [828, 236] on img at bounding box center [863, 159] width 221 height 221
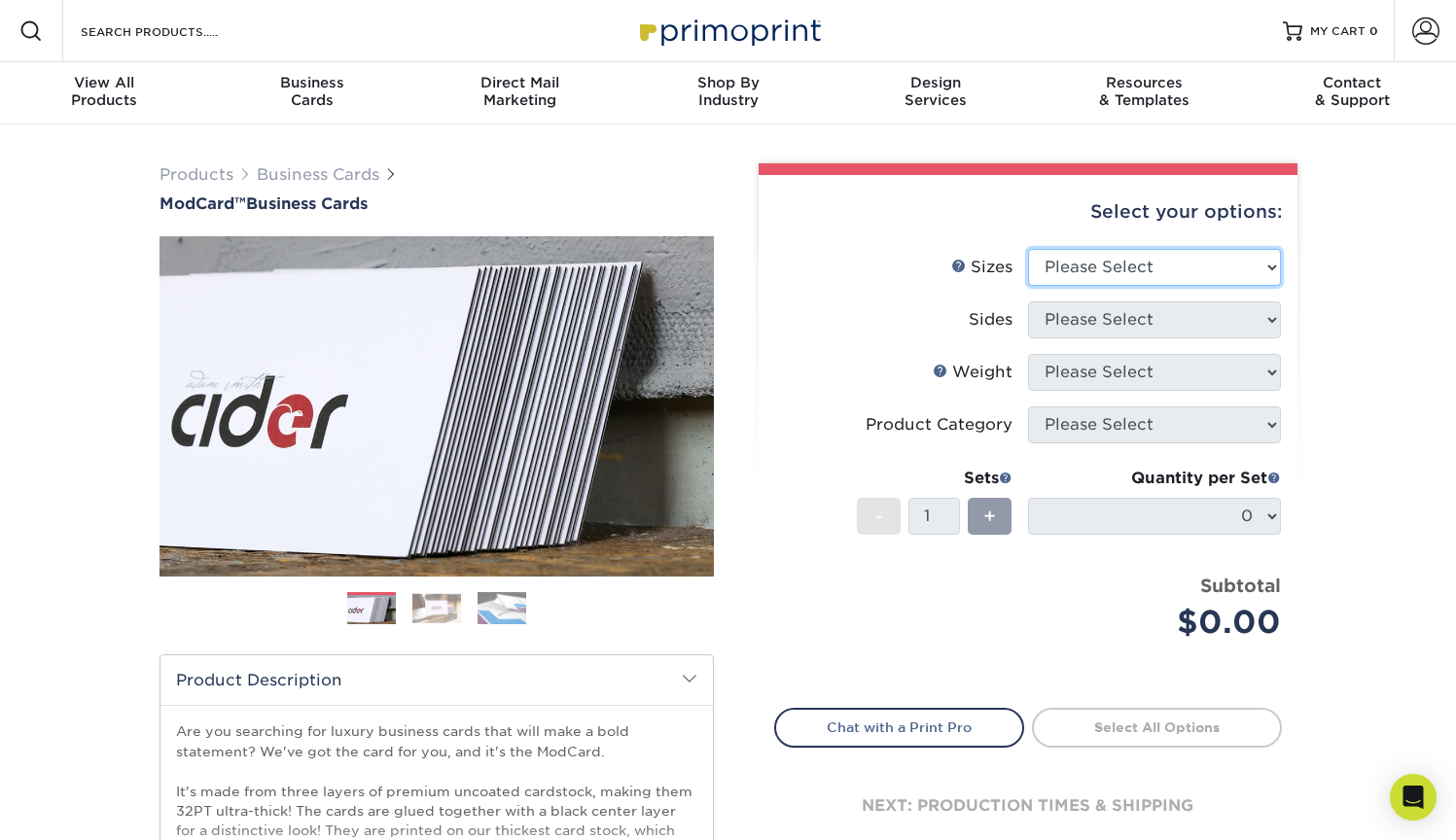
select select "2.00x3.50"
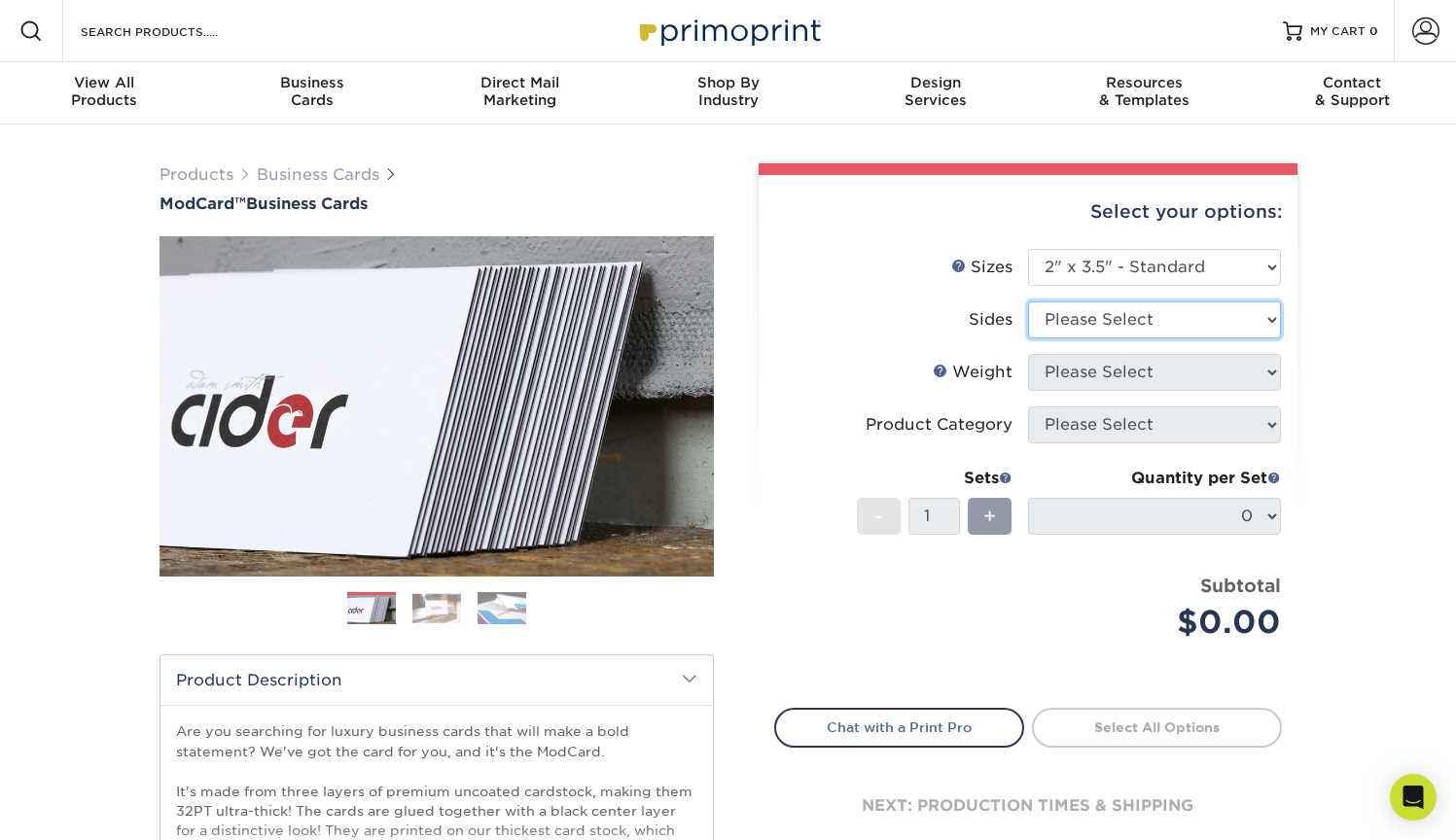
select select "13abbda7-1d64-4f25-8bb2-c179b224825d"
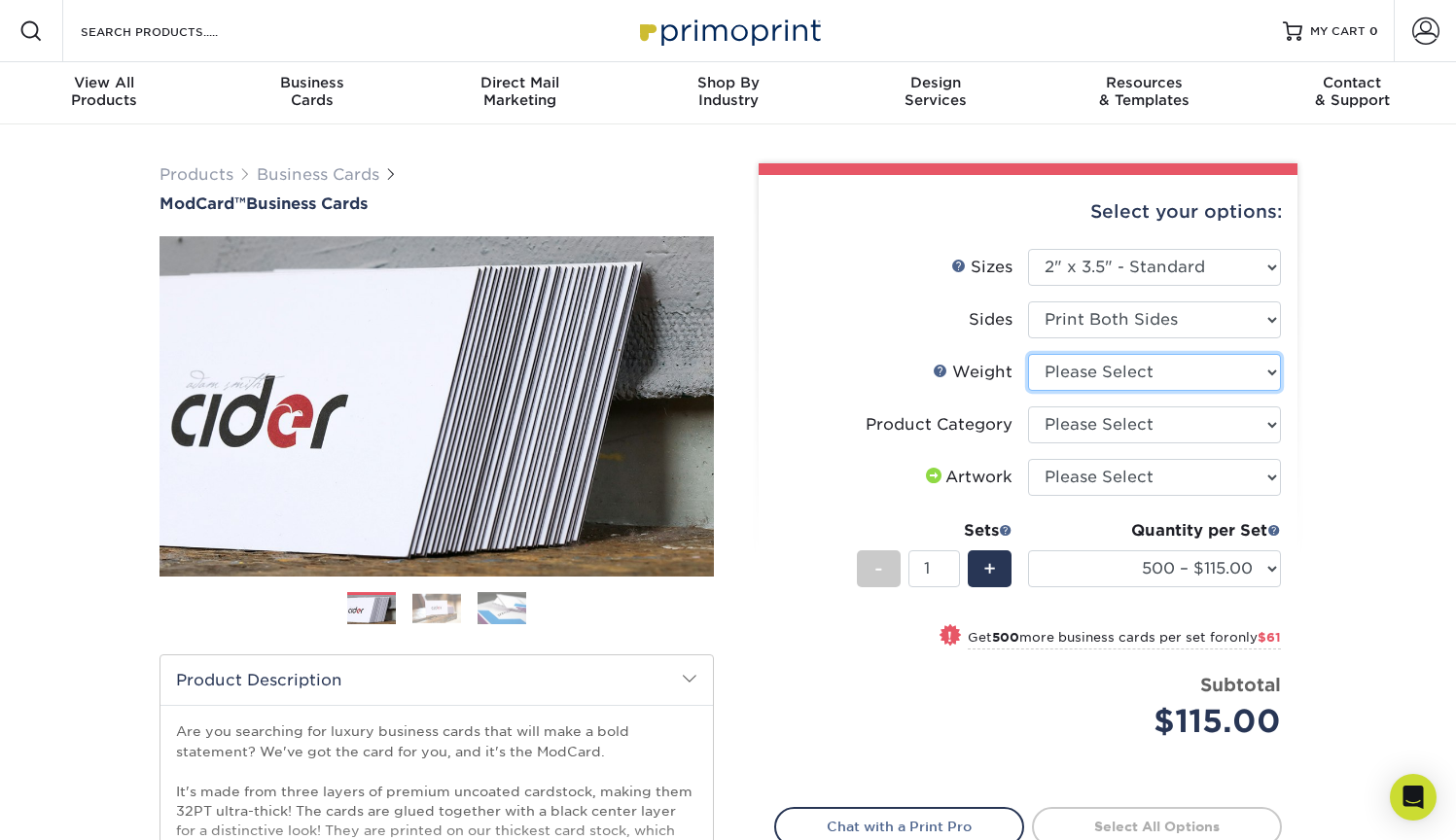
select select "32PTUCBLK"
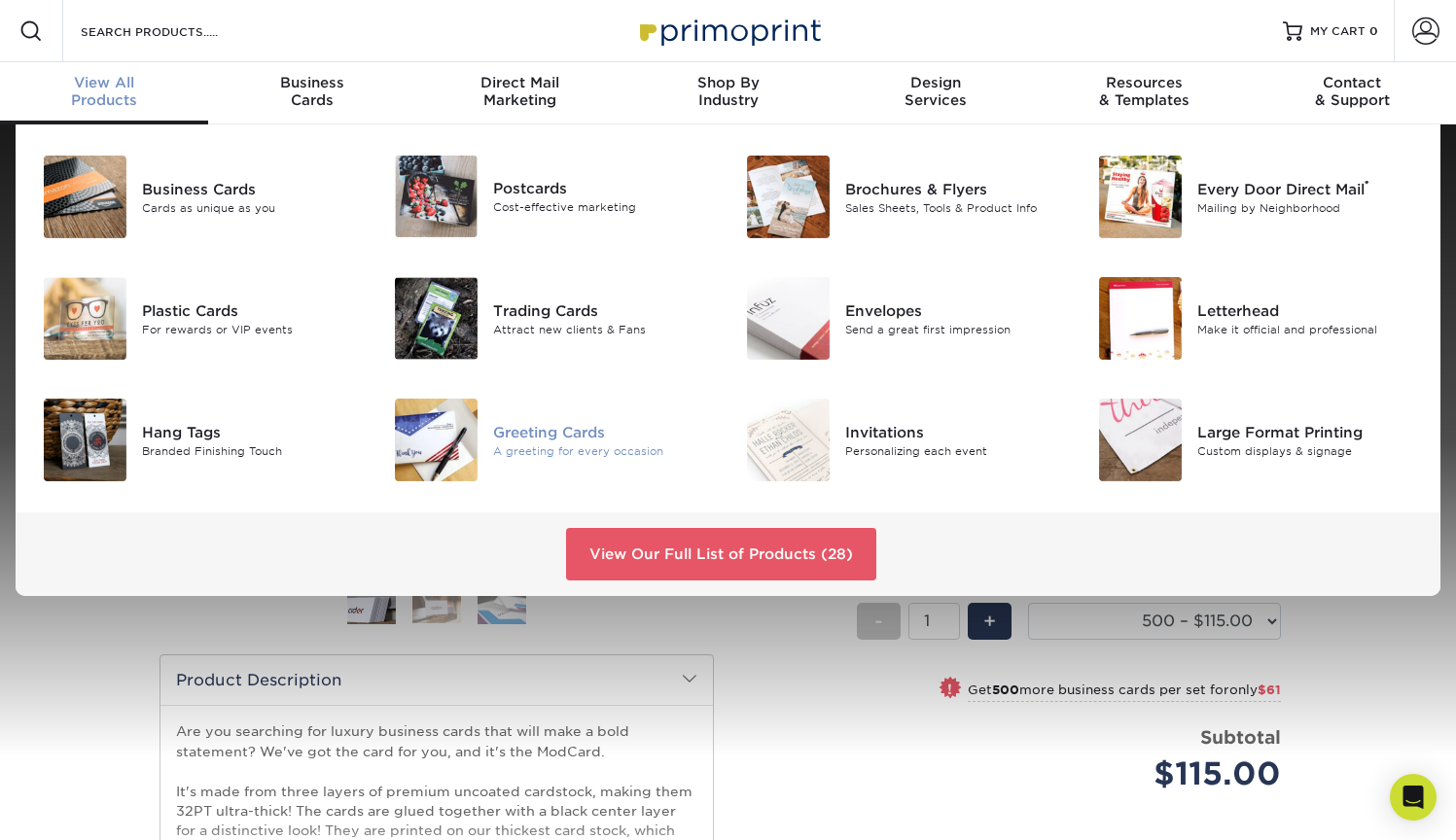
click at [578, 426] on div "Greeting Cards" at bounding box center [603, 432] width 220 height 21
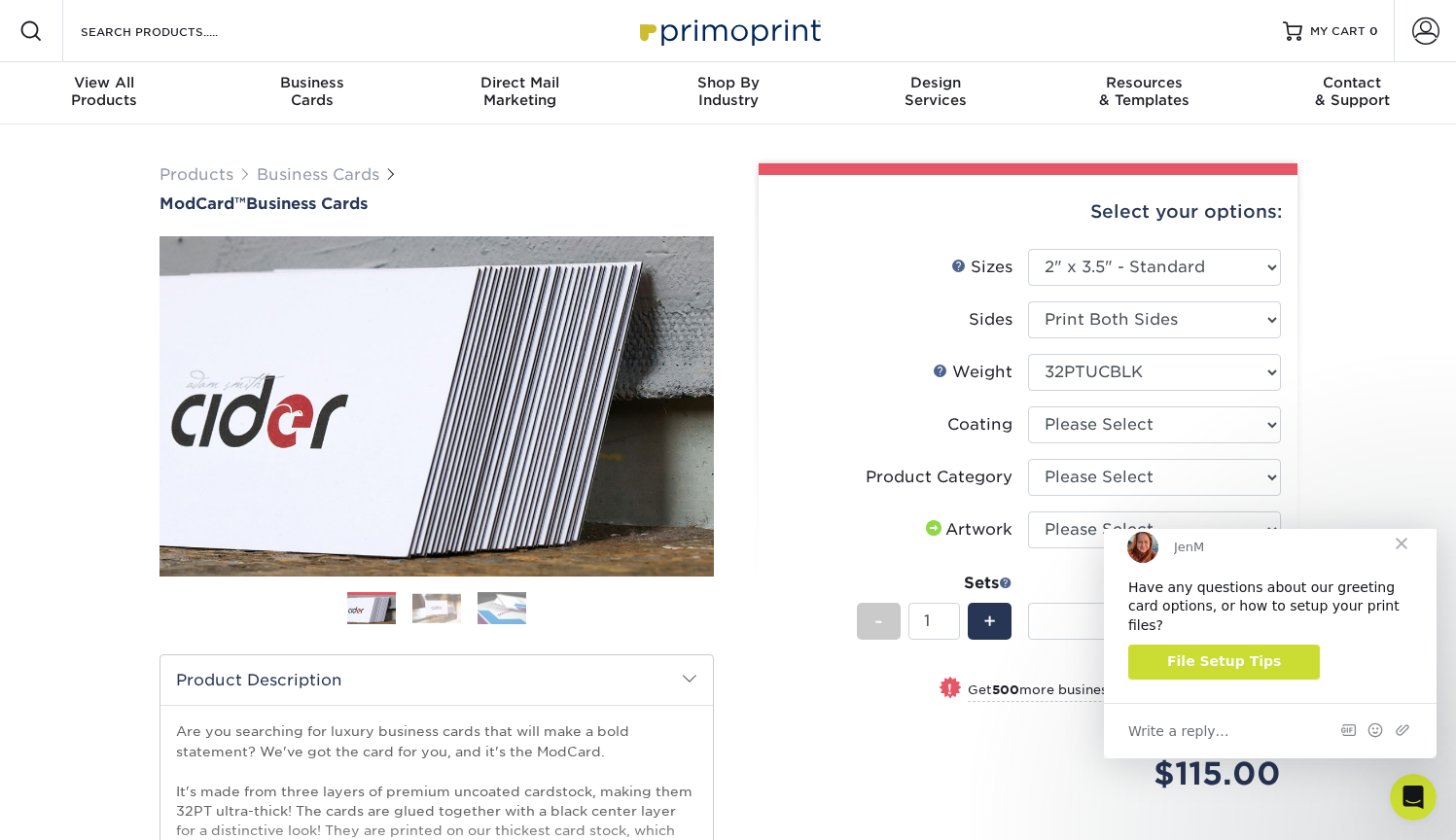
click at [1407, 559] on span "Close" at bounding box center [1402, 544] width 70 height 70
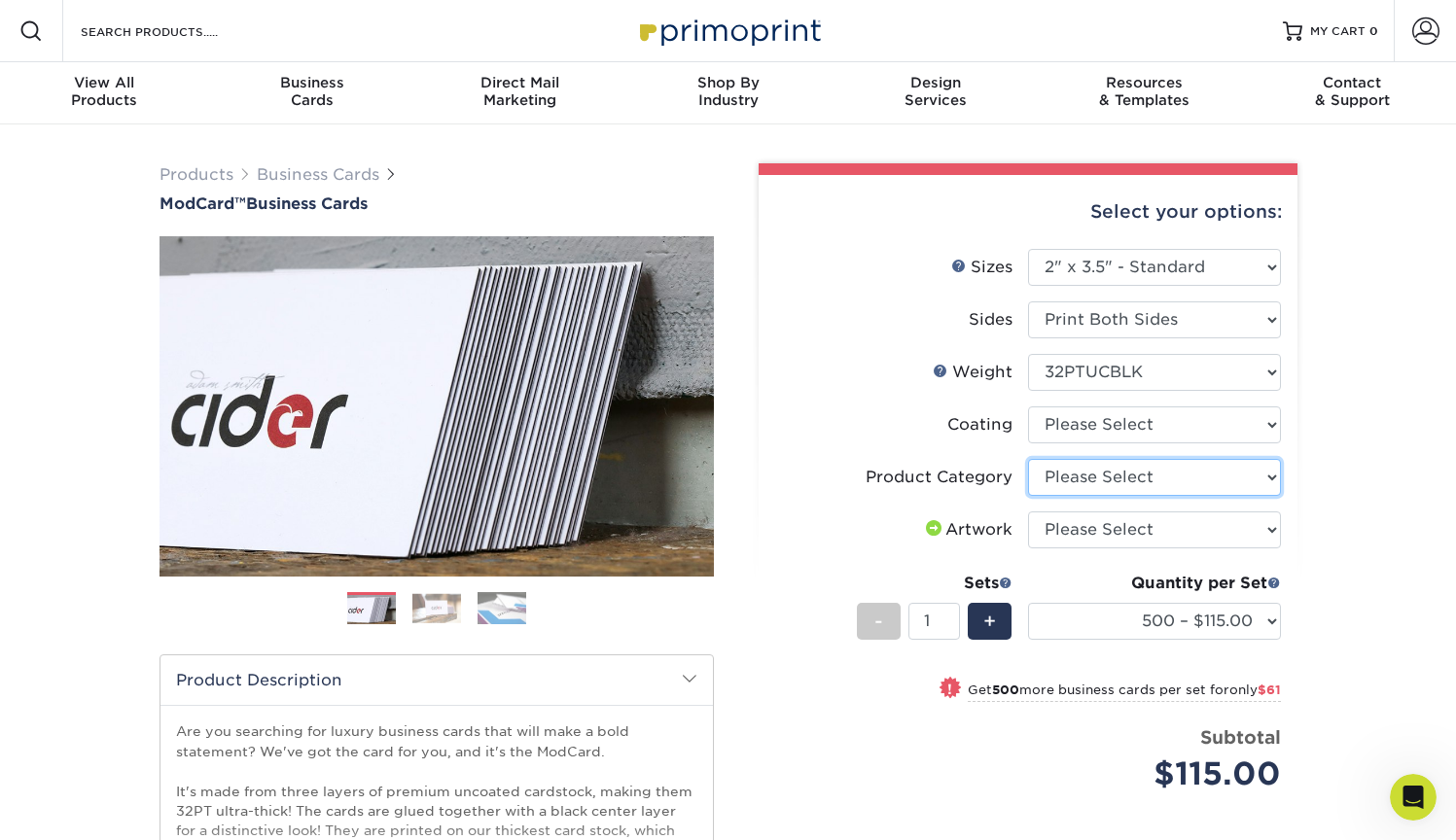
select select "3b5148f1-0588-4f88-a218-97bcfdce65c1"
select select "3e7618de-abca-4bda-9f97-8b9129e913d8"
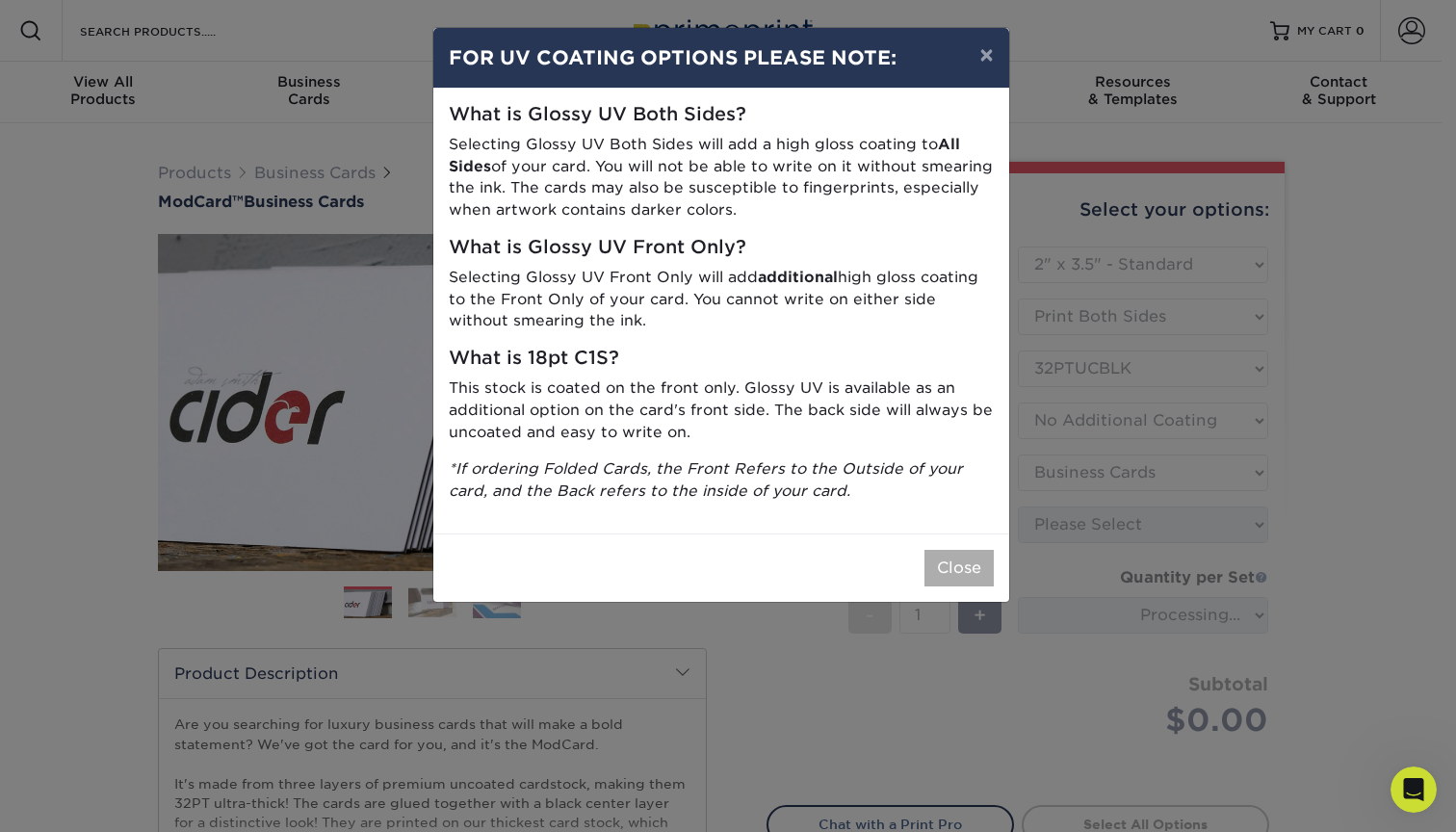
click at [981, 564] on button "Close" at bounding box center [960, 568] width 70 height 37
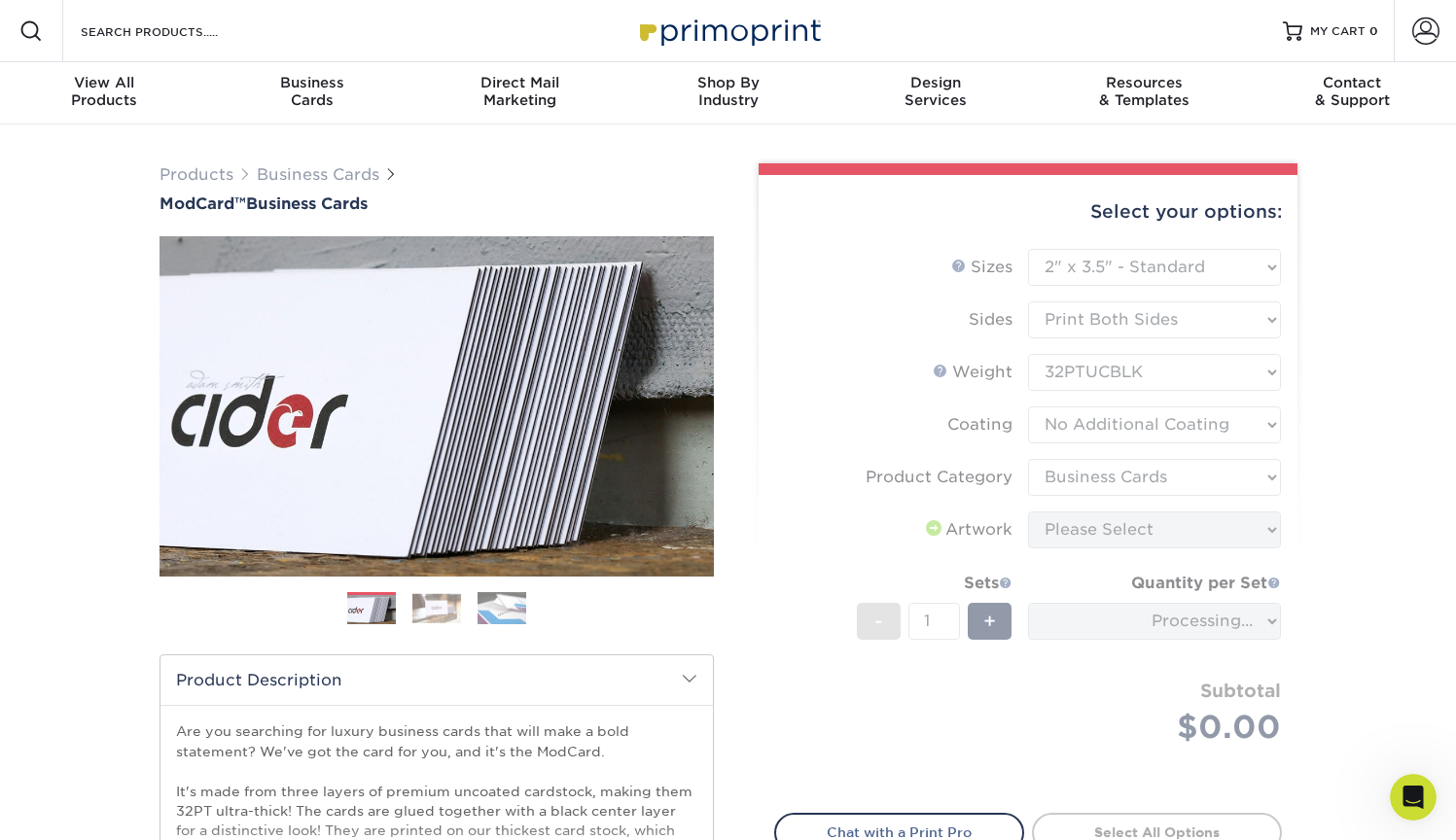
click at [1123, 525] on form "Sizes Help Sizes Please Select 1.5" x 3.5" - Mini 1.75" x 3.5" - Mini 2" x 2" -…" at bounding box center [1029, 520] width 508 height 542
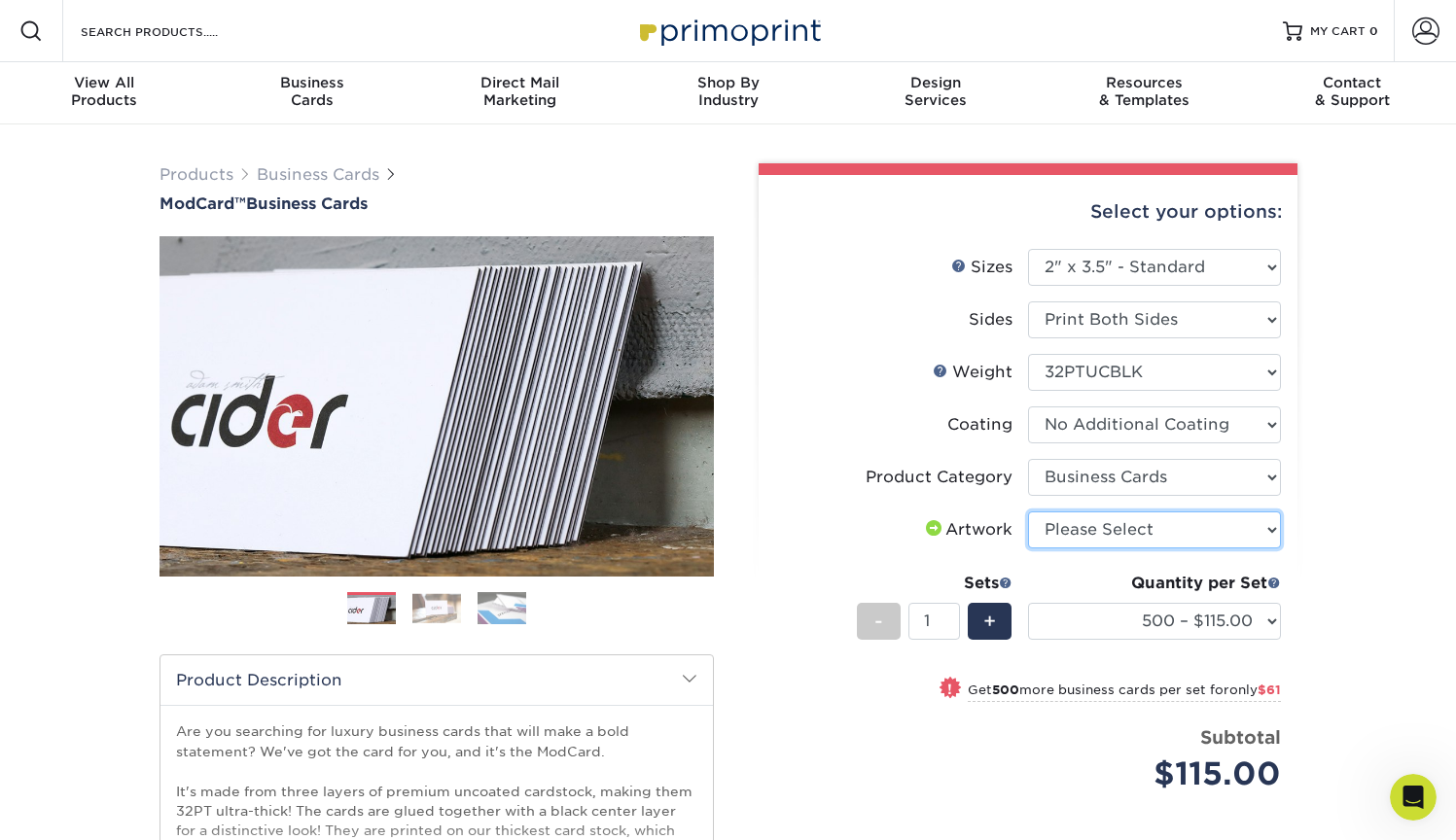
select select "upload"
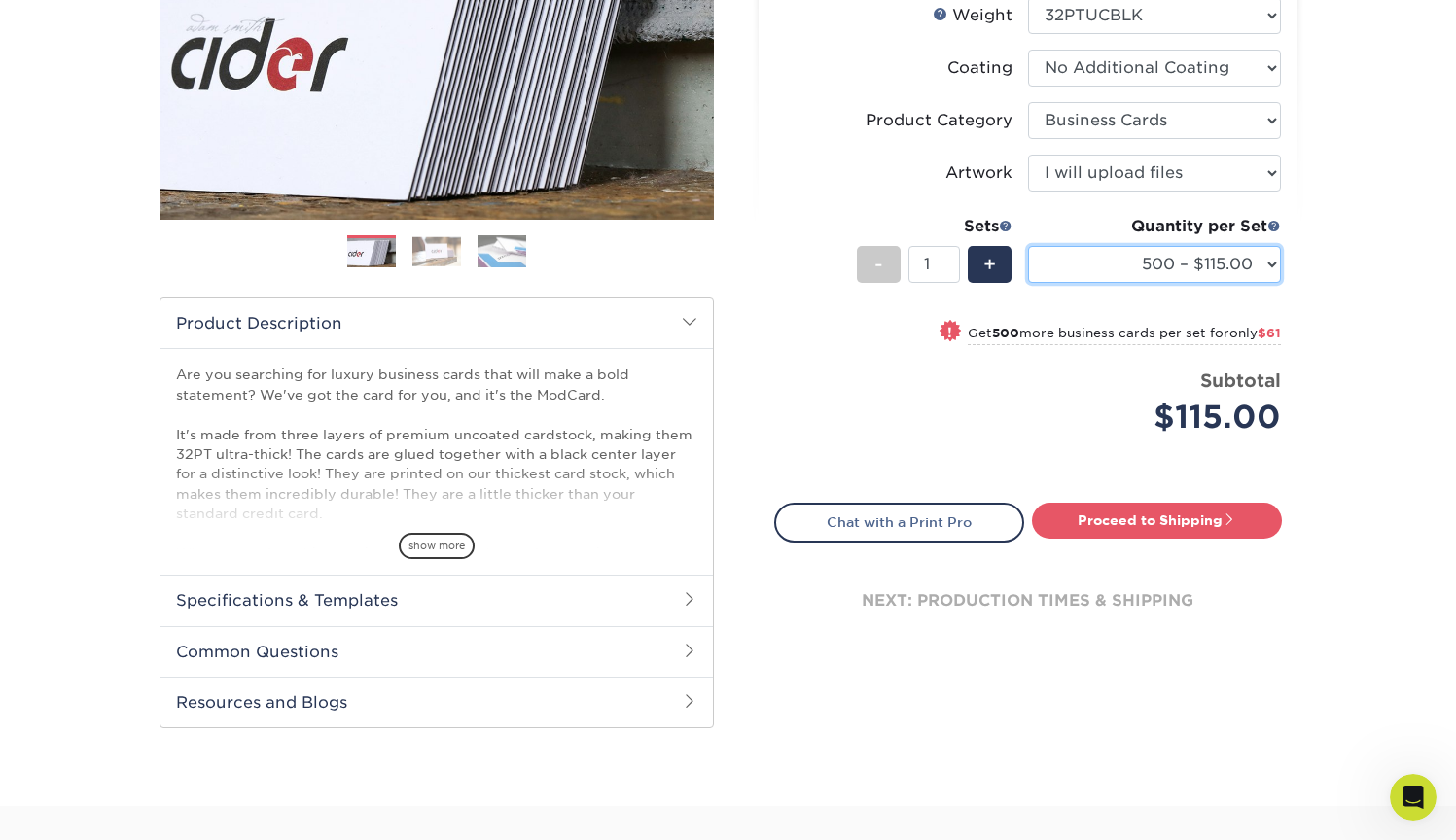
scroll to position [365, 0]
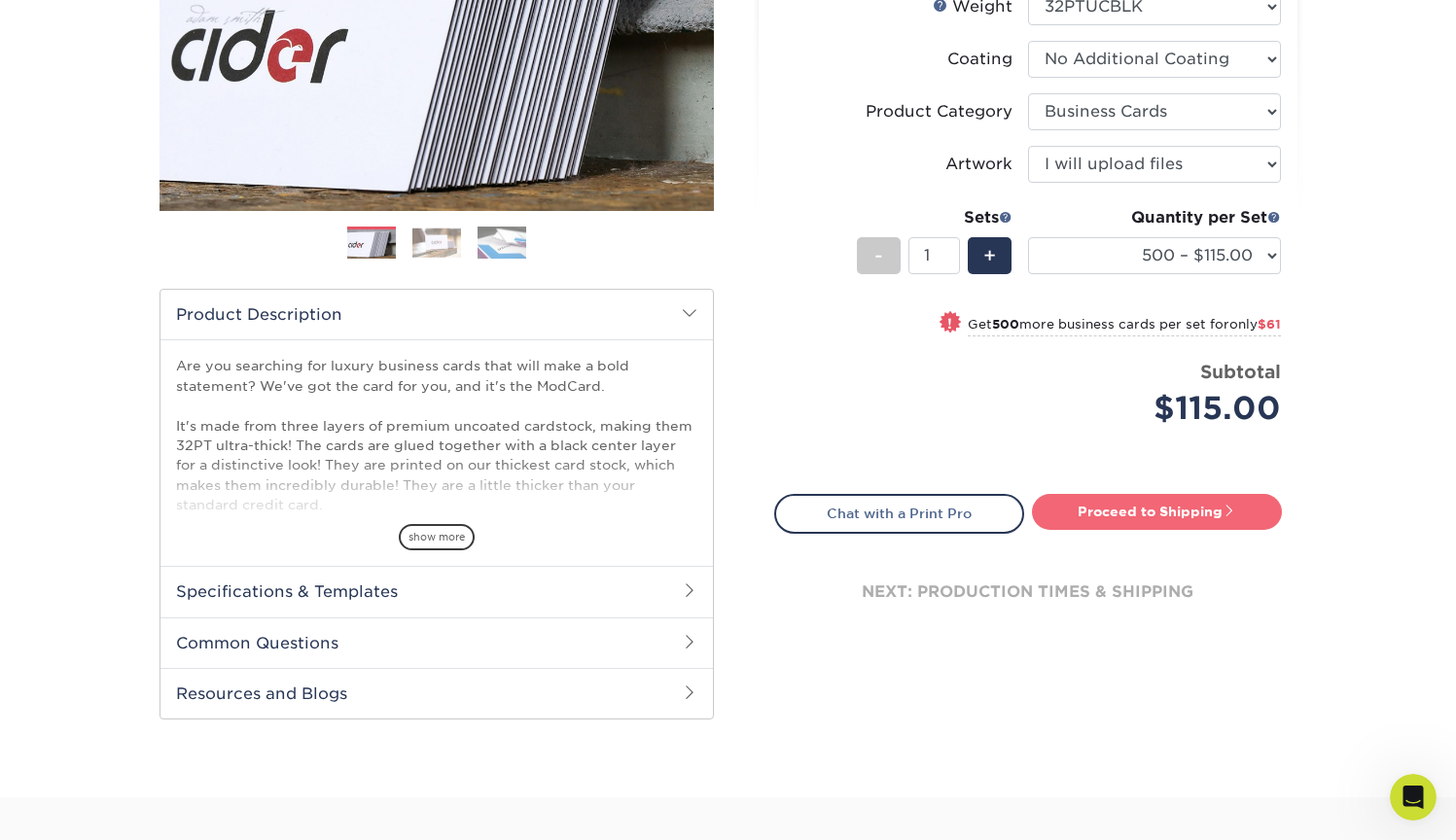
click at [1127, 509] on link "Proceed to Shipping" at bounding box center [1157, 512] width 250 height 35
type input "Set 1"
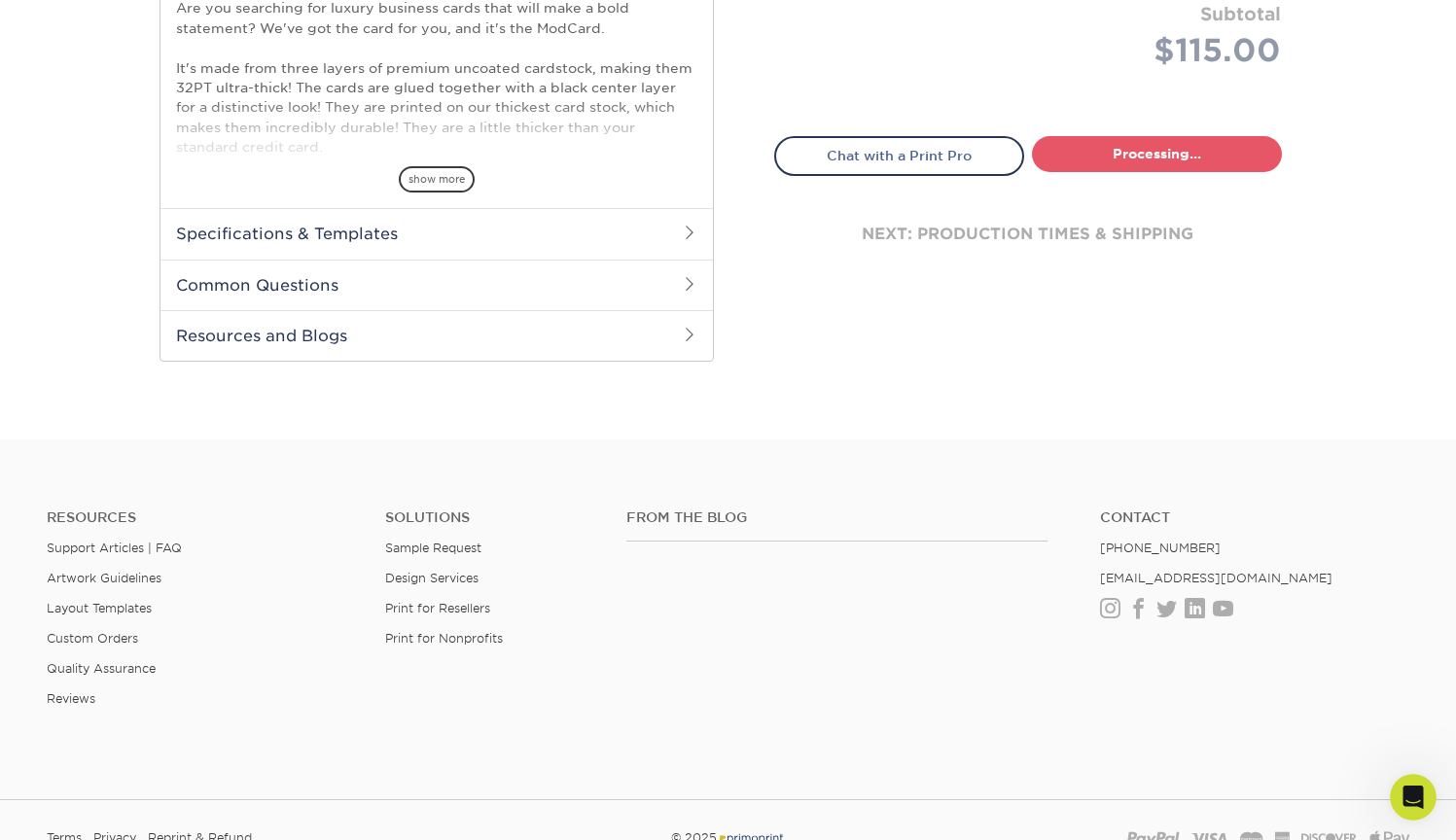
select select "5f593cd4-e965-446d-a983-0d73bfd06503"
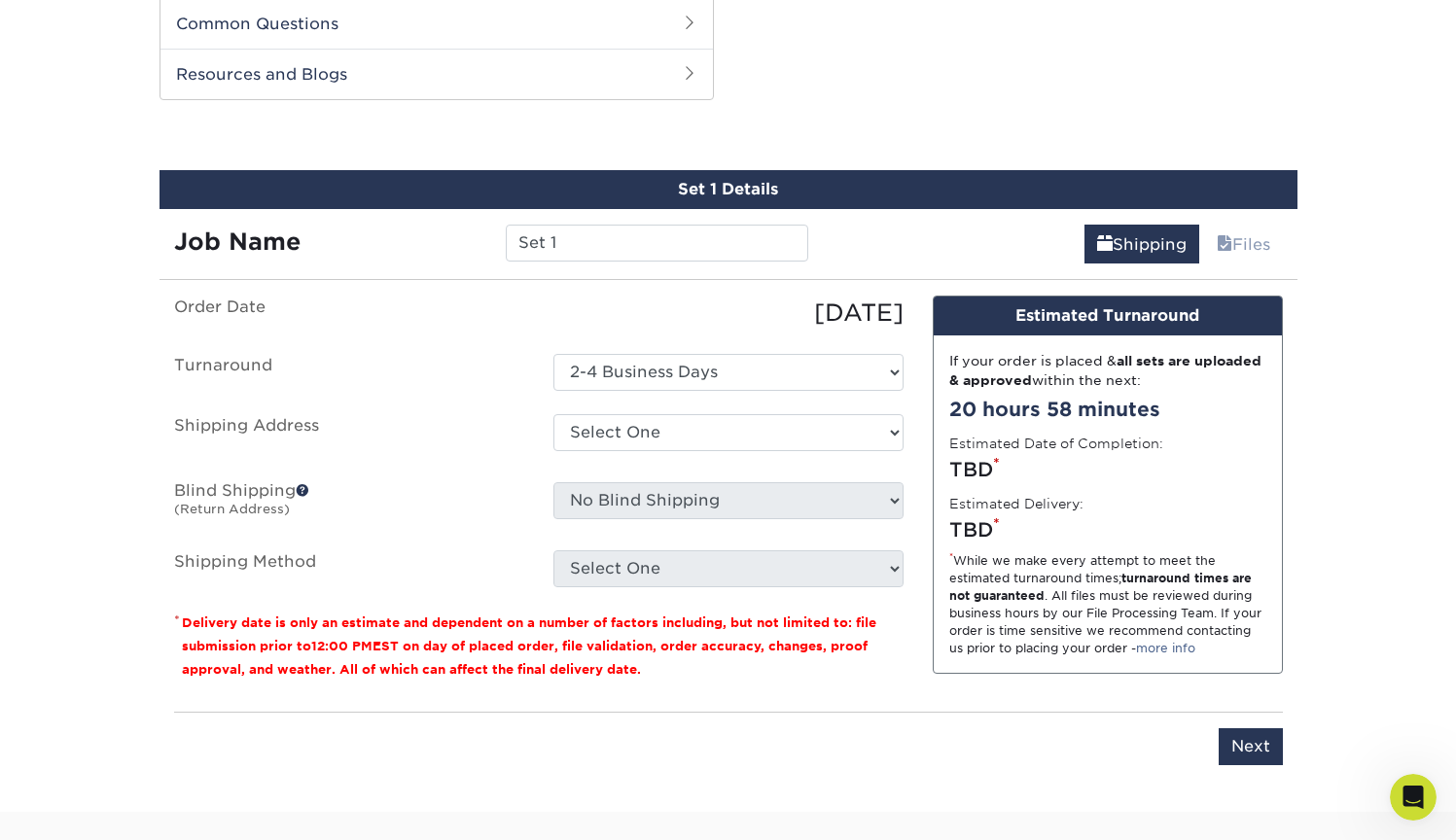
scroll to position [989, 0]
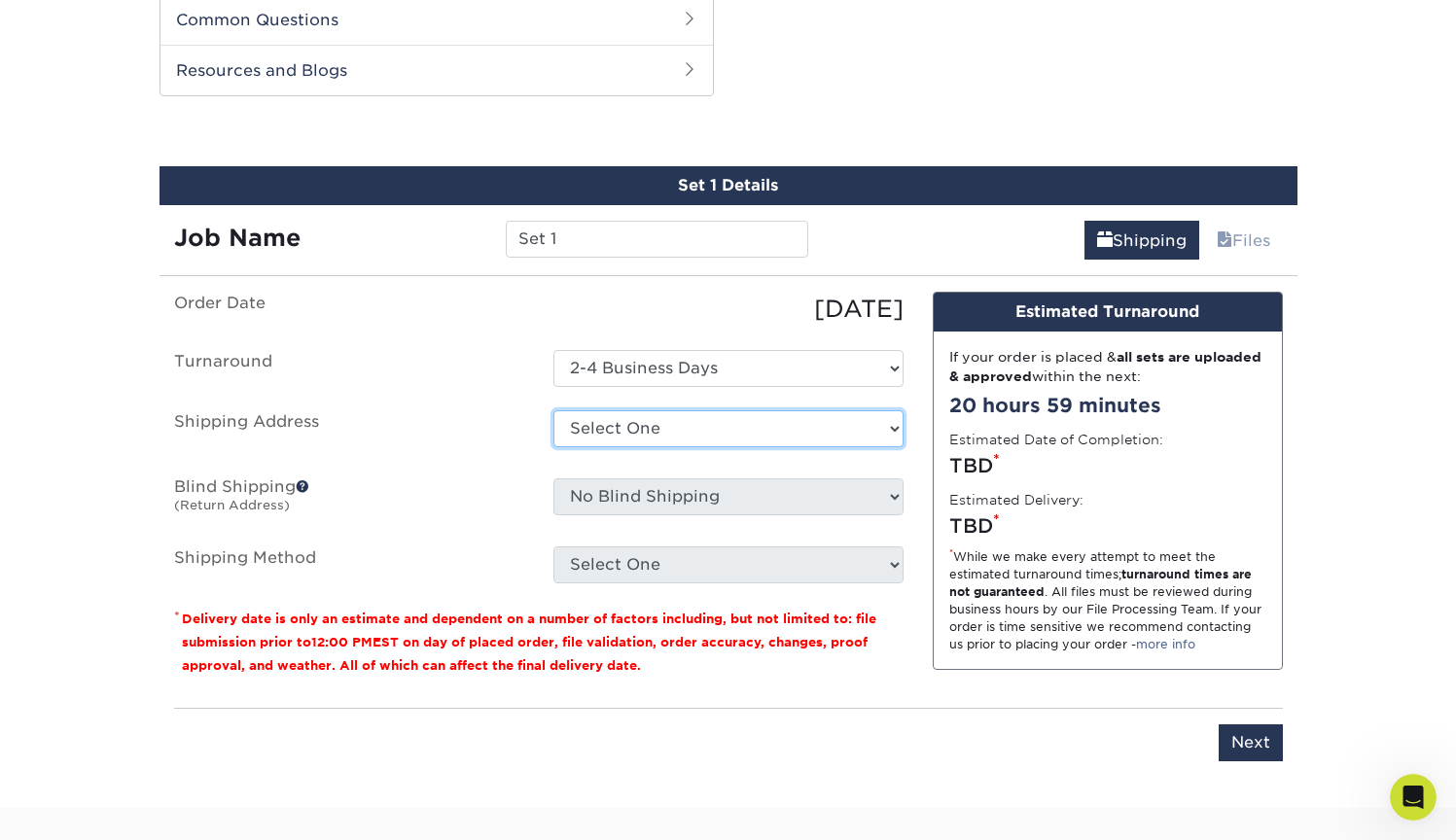
select select "newaddress"
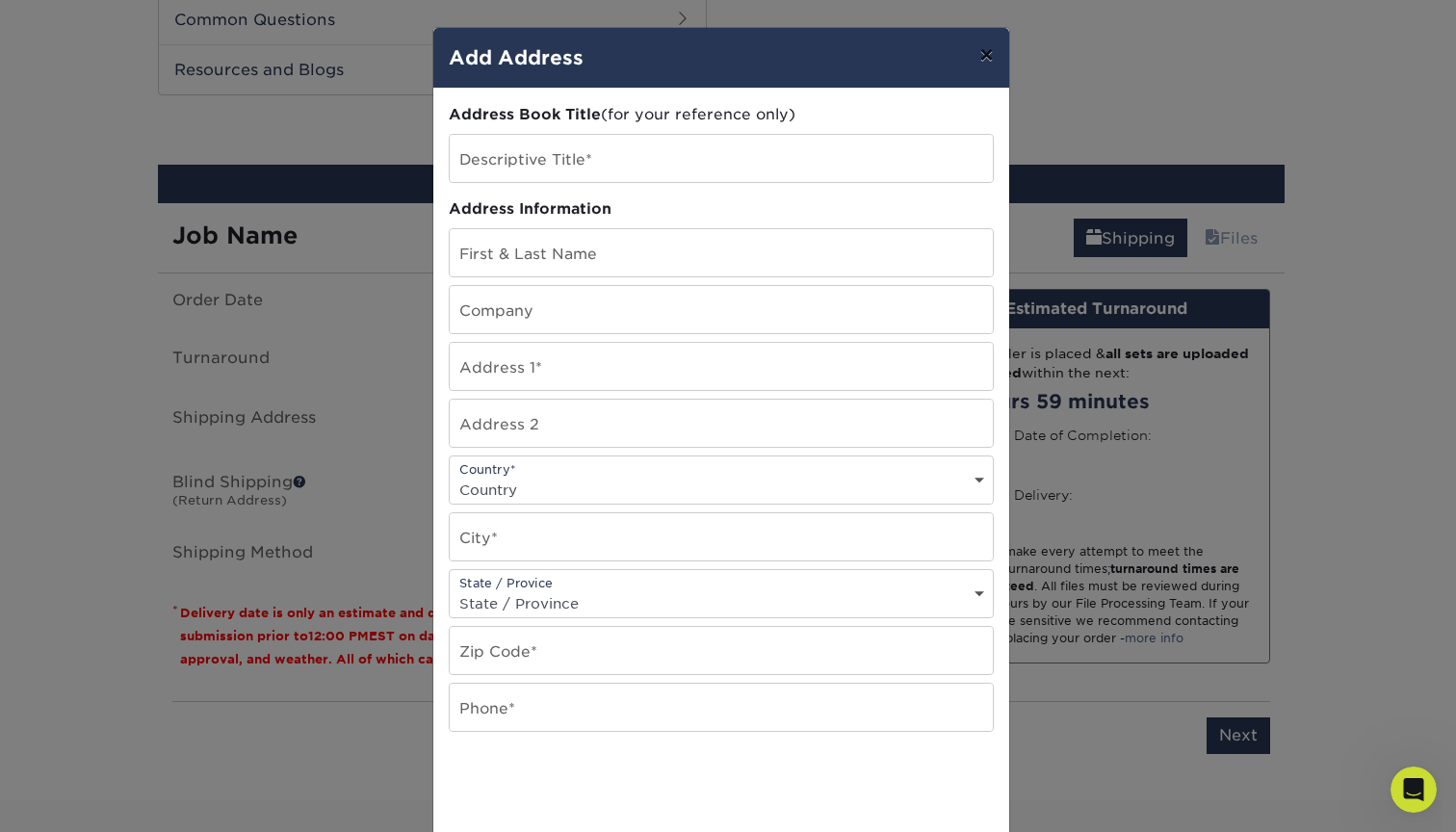
click at [979, 57] on button "×" at bounding box center [987, 55] width 45 height 54
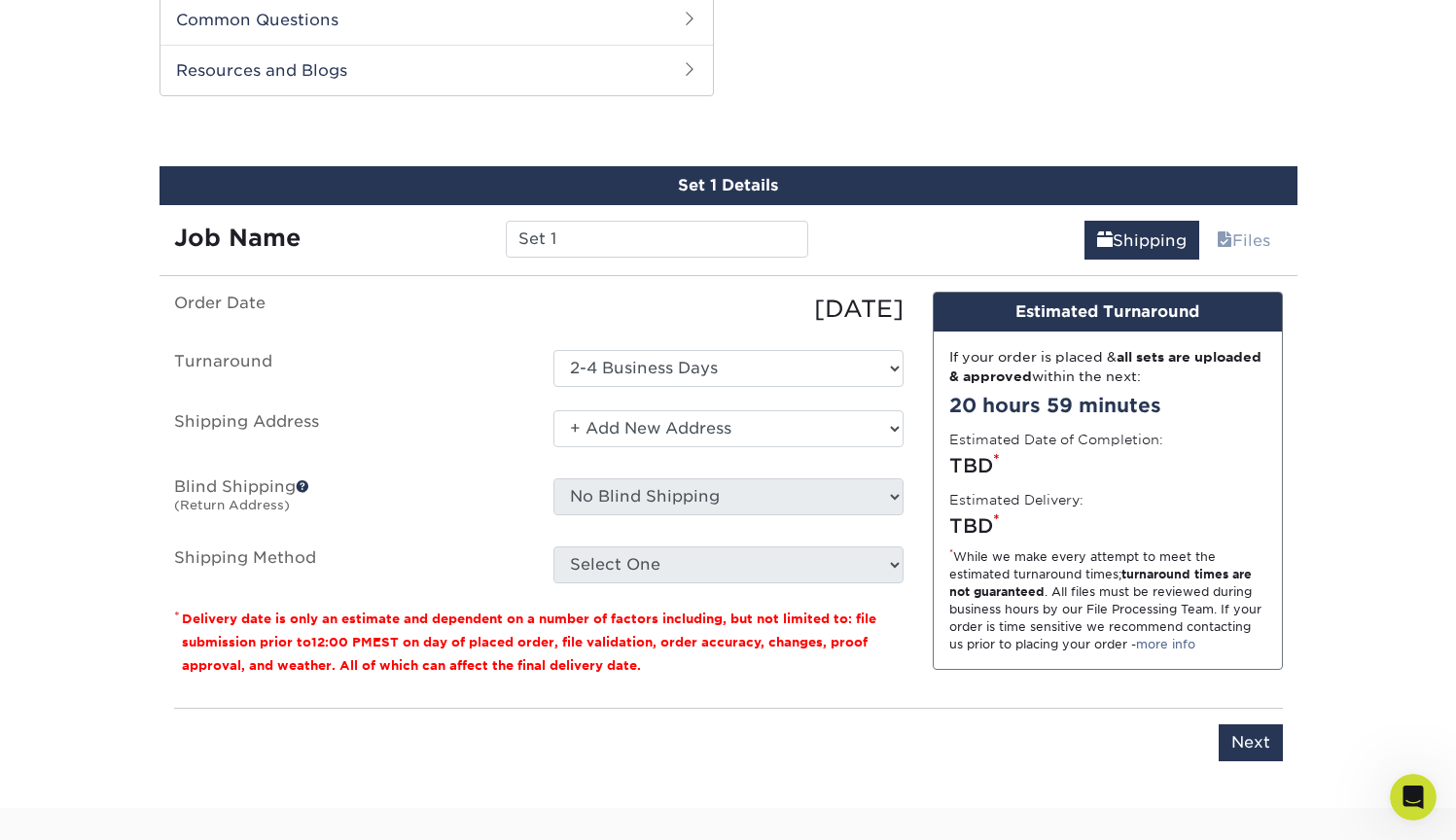
click at [301, 483] on span at bounding box center [303, 486] width 14 height 14
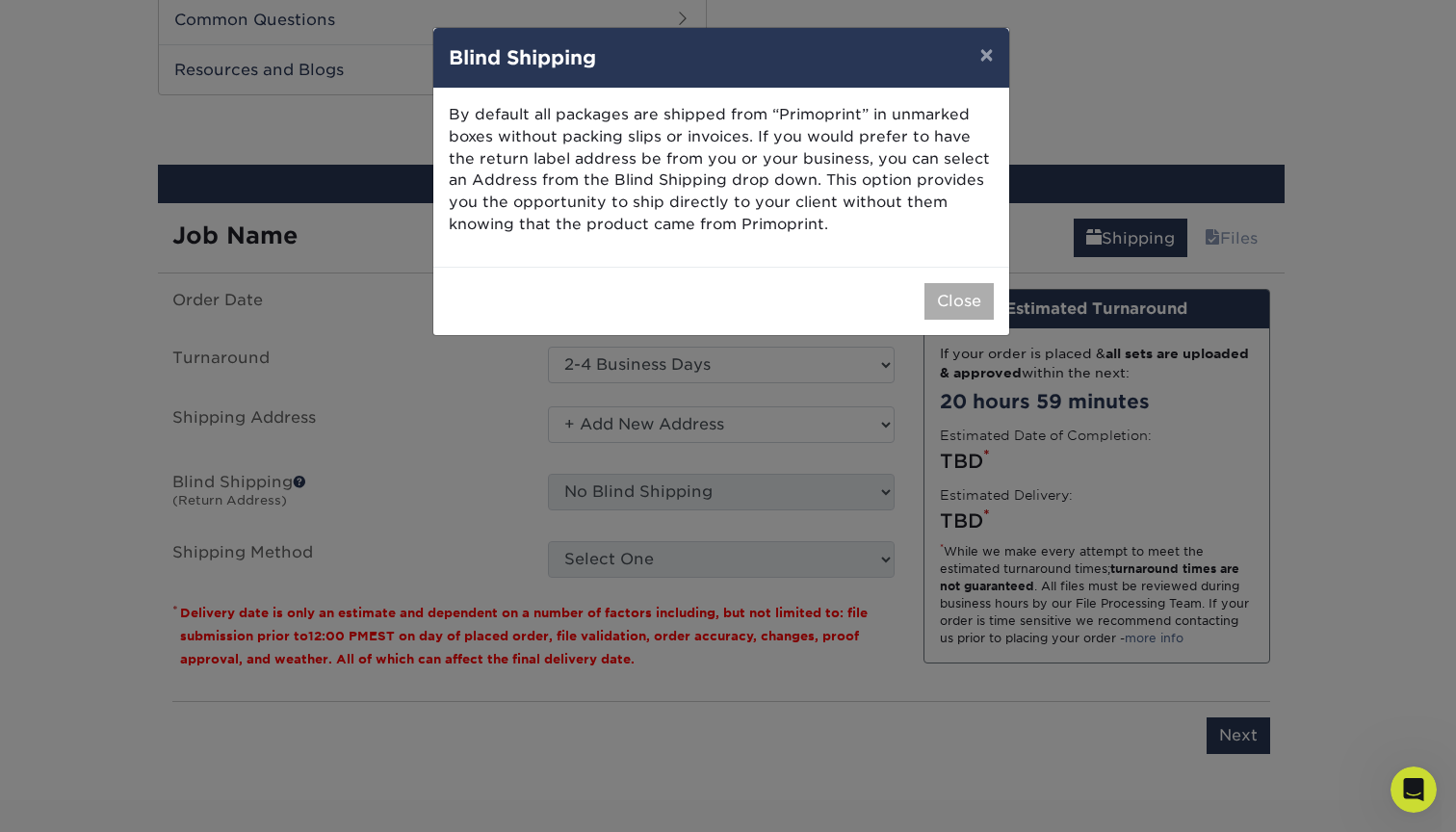
click at [978, 285] on button "Close" at bounding box center [960, 302] width 70 height 37
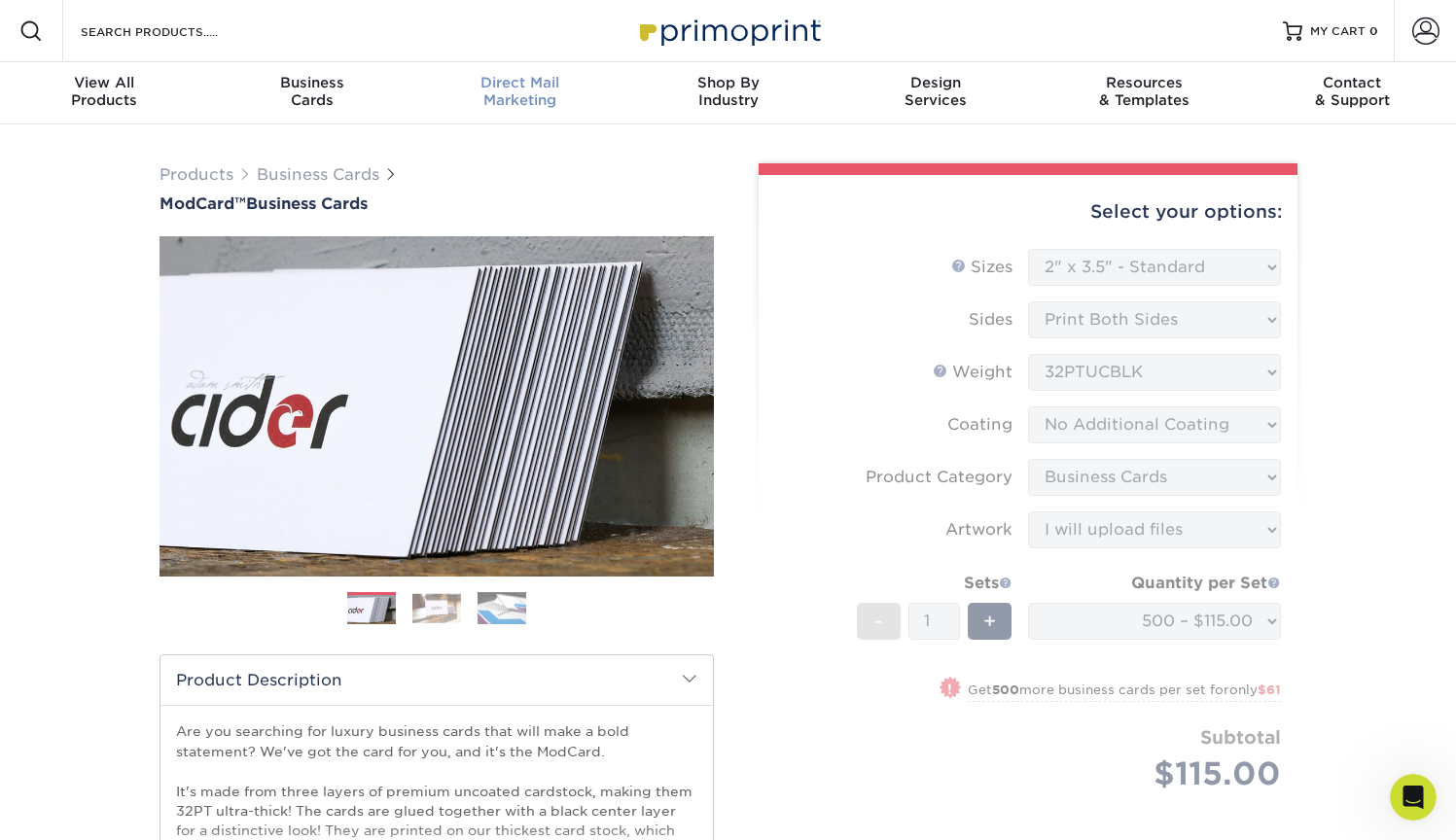
scroll to position [0, 0]
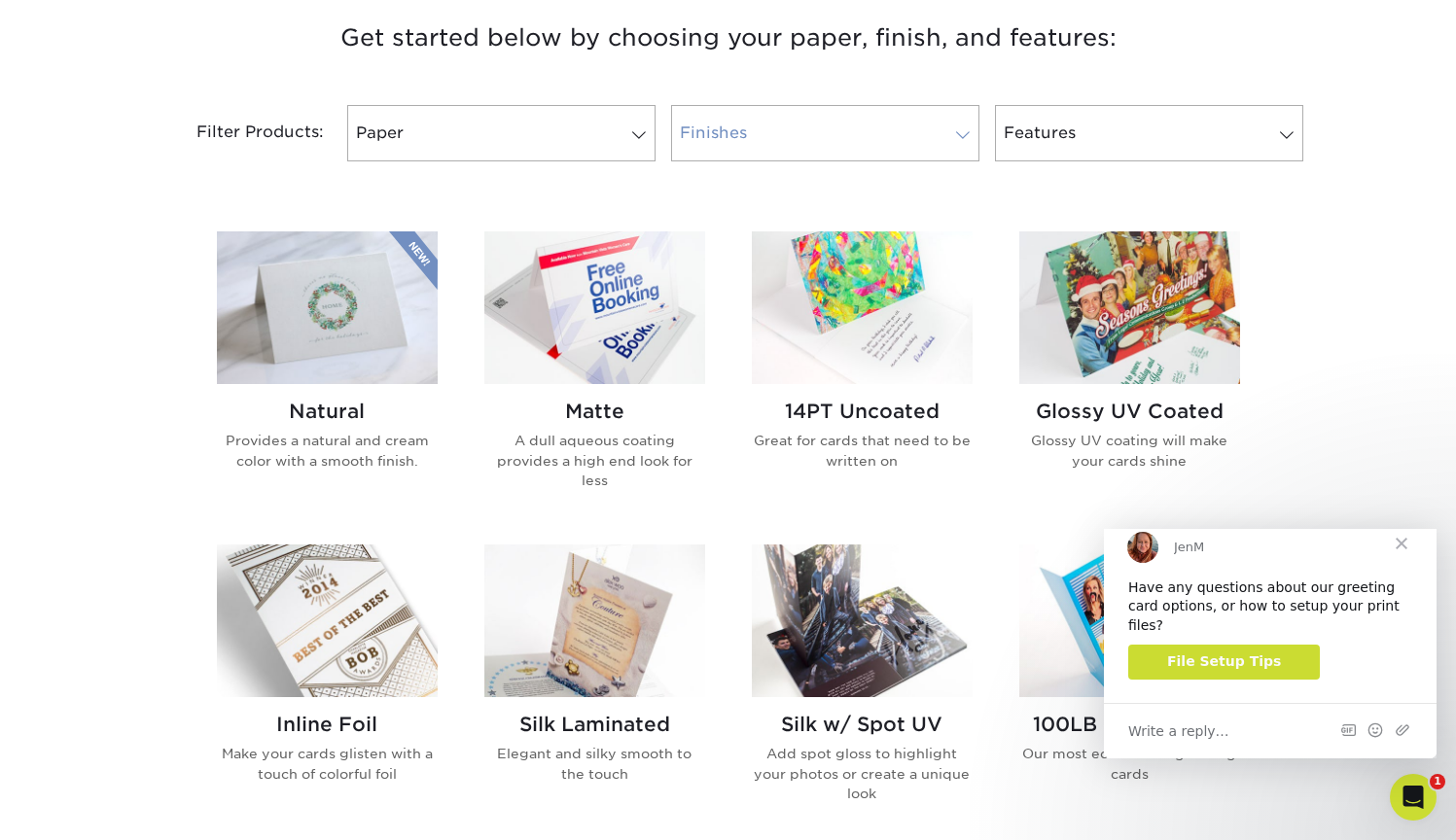
scroll to position [765, 0]
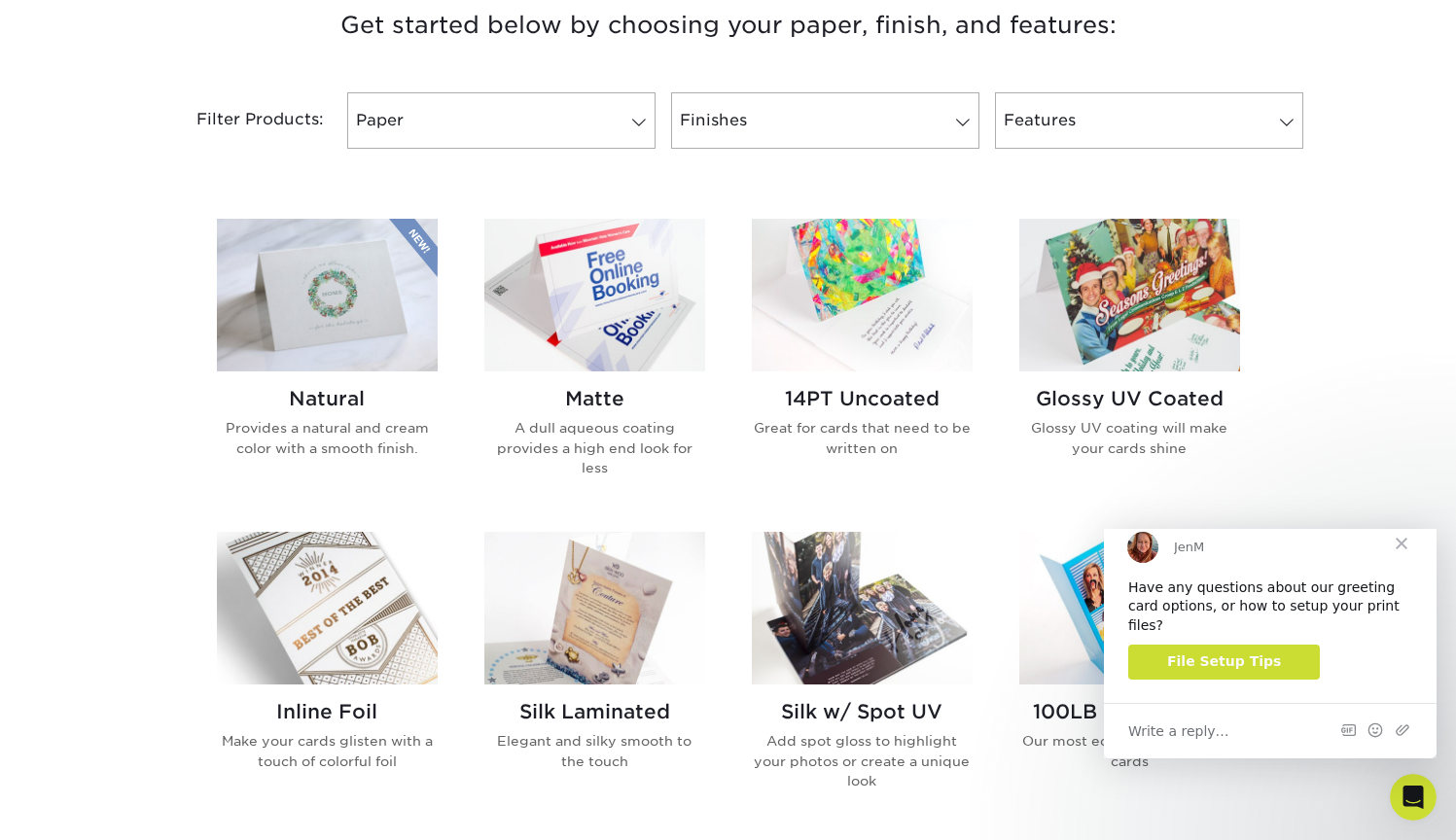
click at [1408, 562] on span "Close" at bounding box center [1402, 544] width 70 height 70
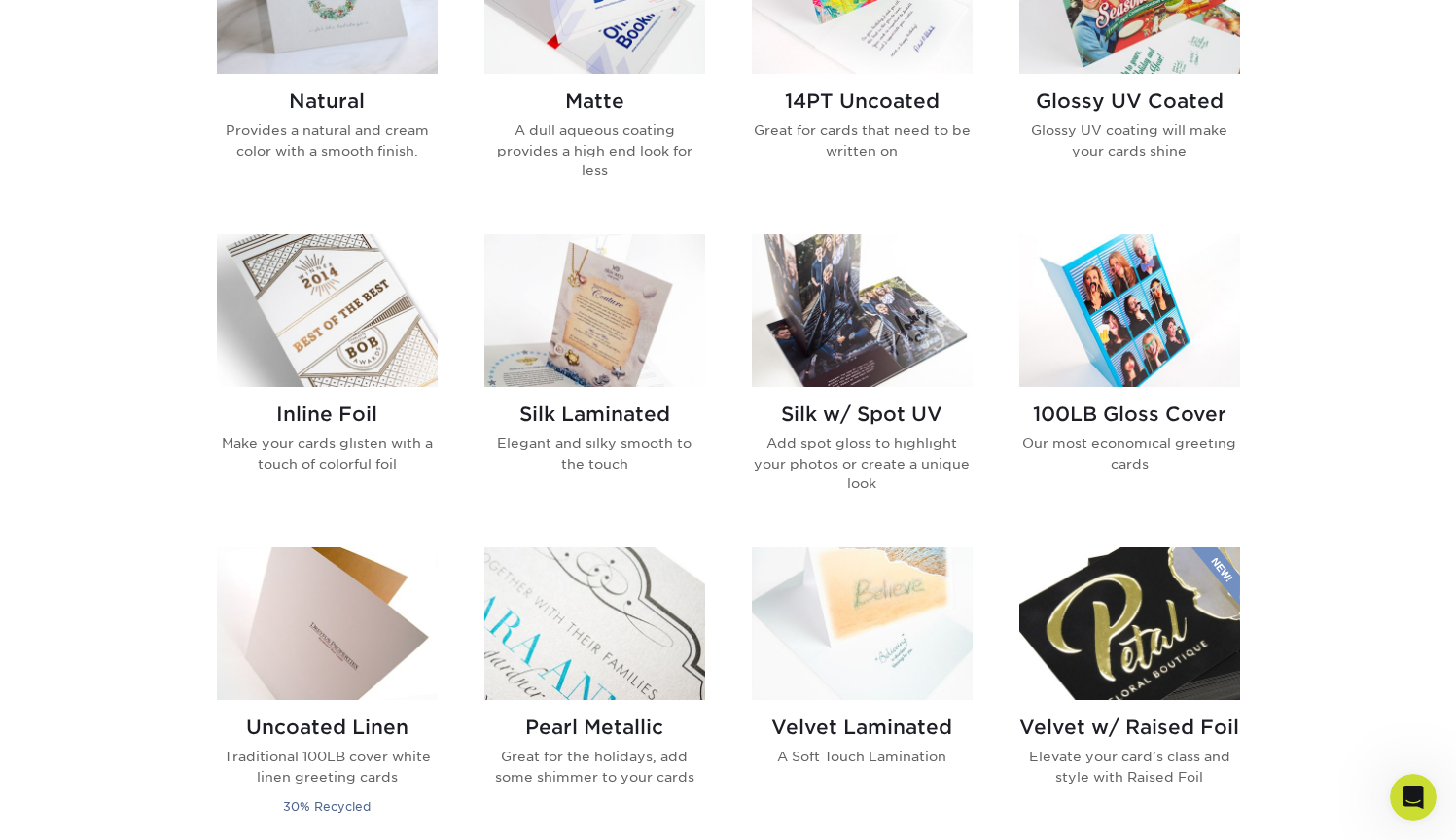
scroll to position [1063, 0]
